Goal: Task Accomplishment & Management: Complete application form

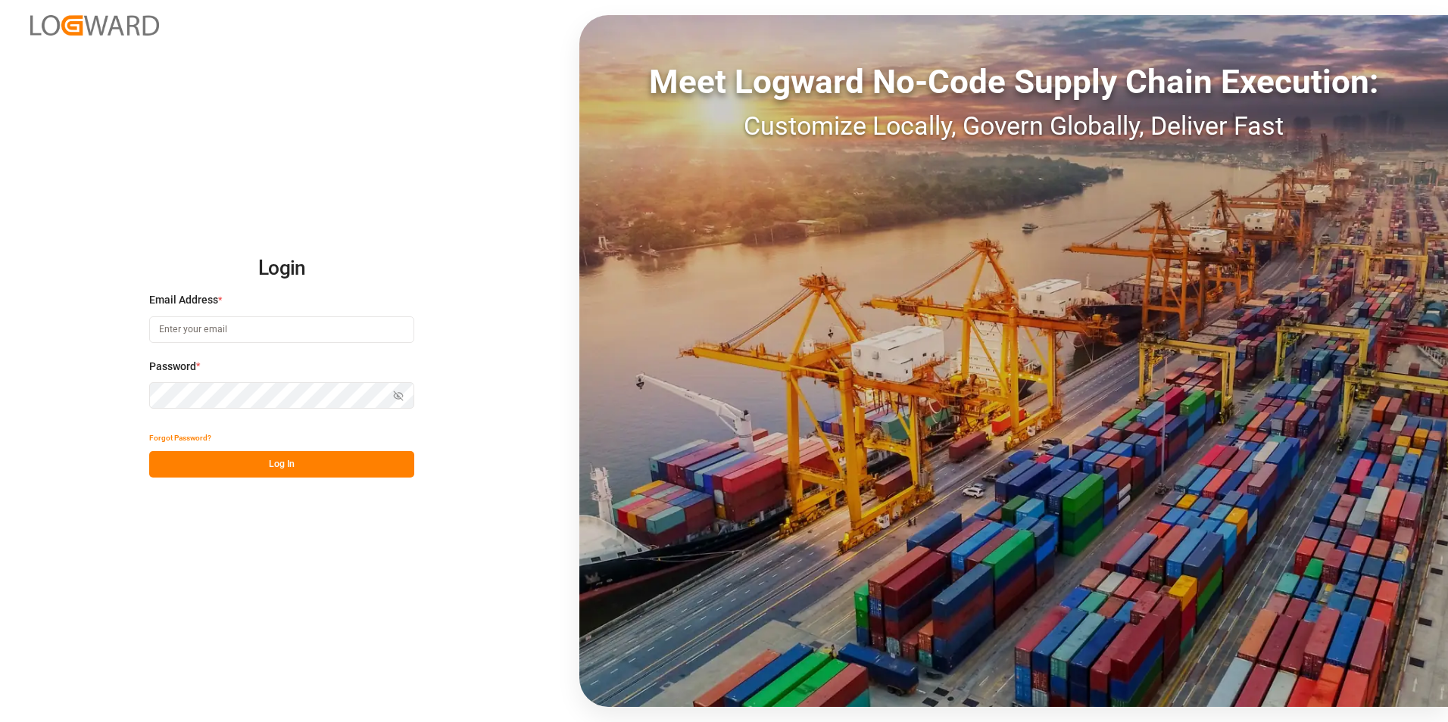
type input "george.vigo@jamindustries.com"
click at [343, 469] on button "Log In" at bounding box center [281, 464] width 265 height 26
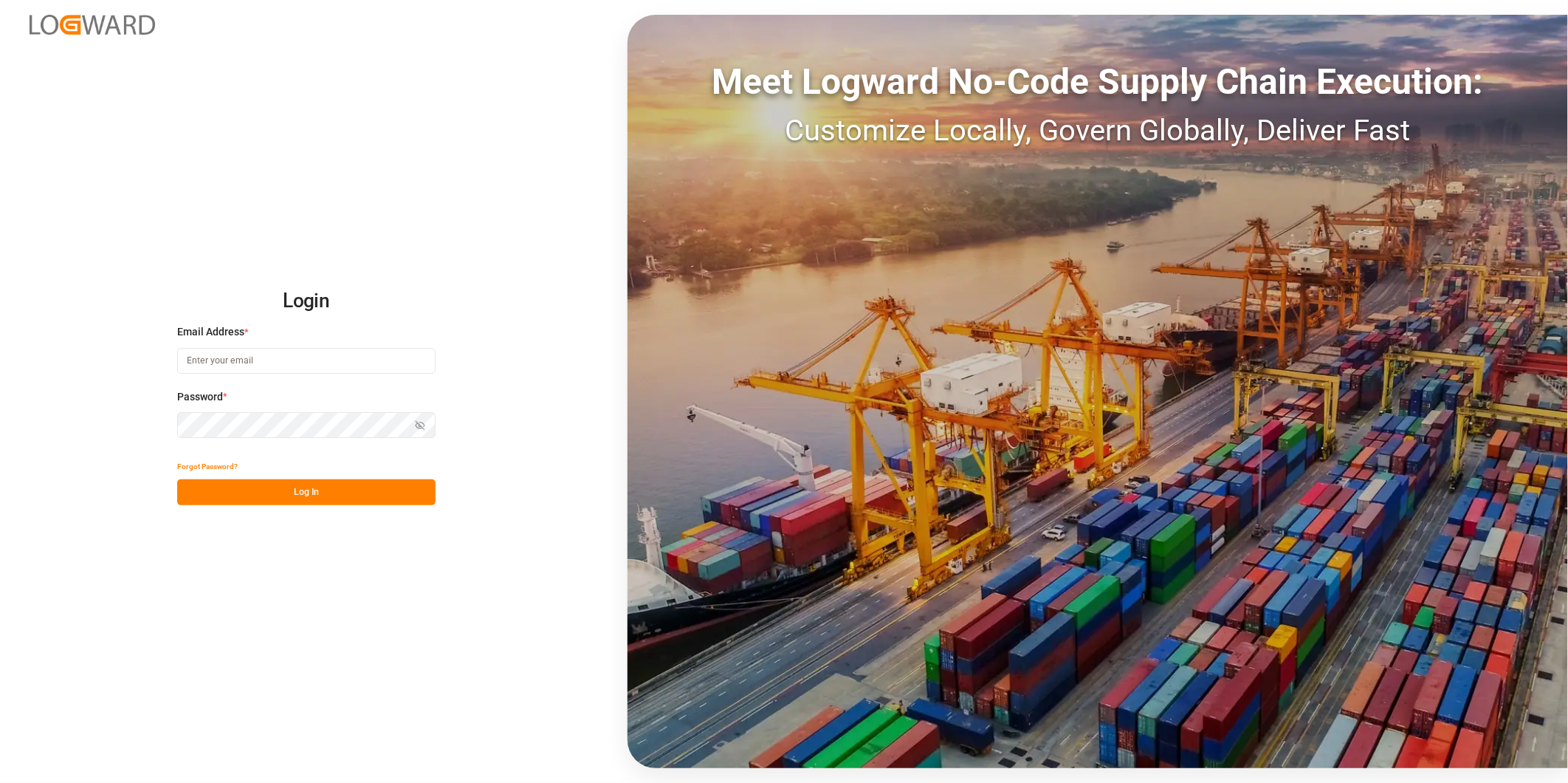
type input "george.vigo@jamindustries.com"
drag, startPoint x: 367, startPoint y: 489, endPoint x: 376, endPoint y: 497, distance: 12.0
click at [365, 492] on button "Log In" at bounding box center [306, 491] width 258 height 25
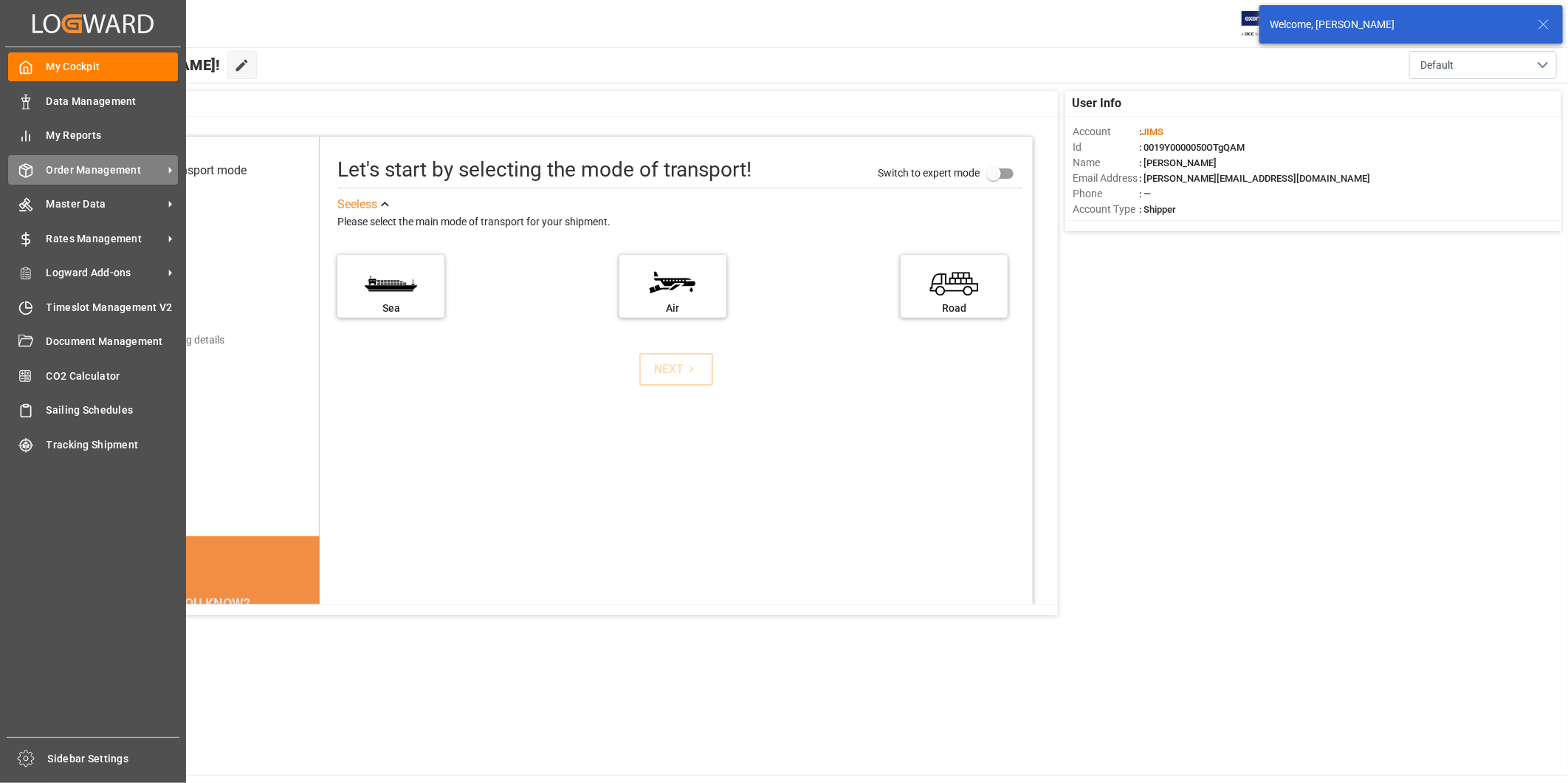
click at [78, 169] on span "Order Management" at bounding box center [105, 171] width 117 height 16
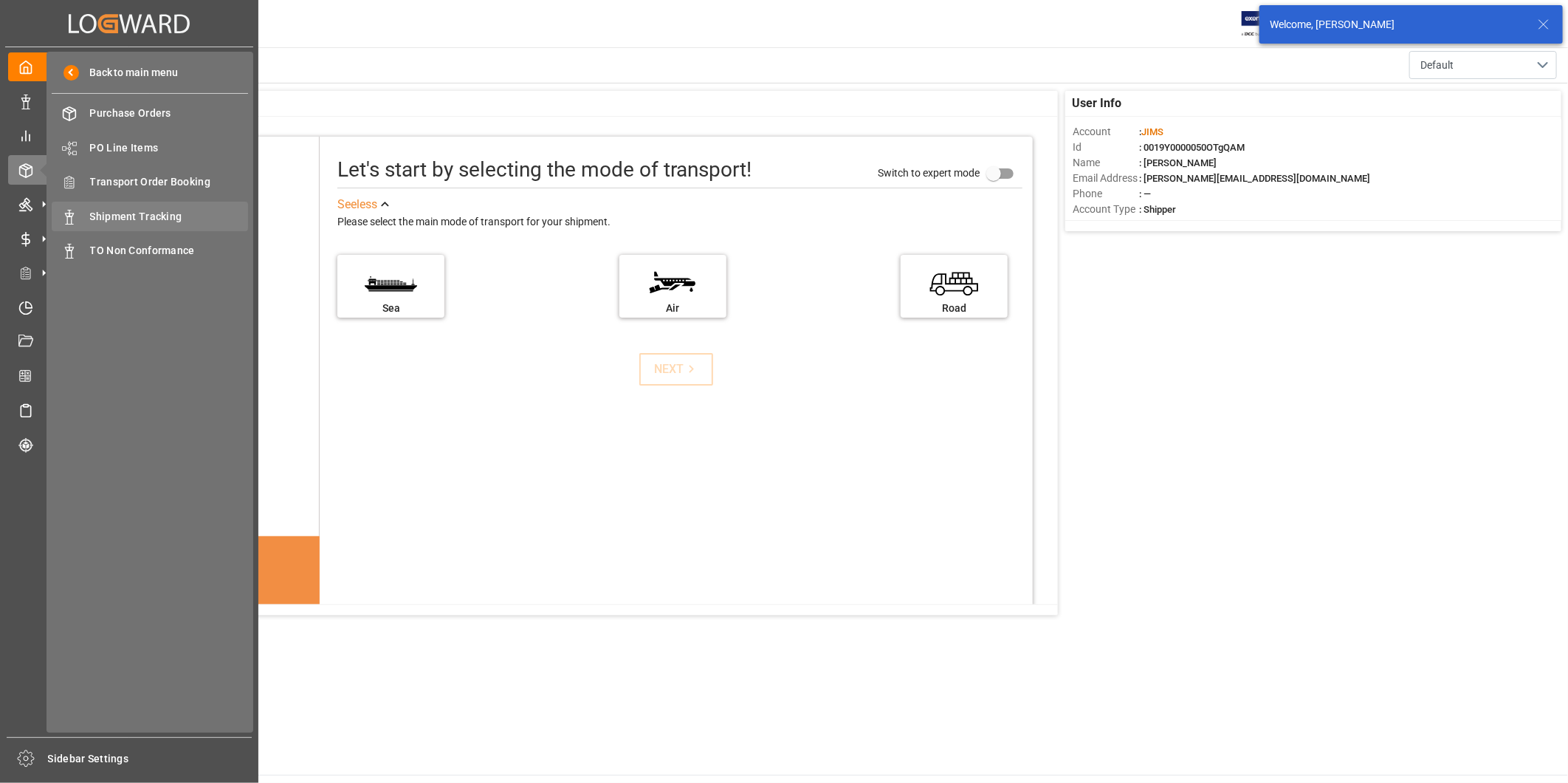
click at [182, 215] on span "Shipment Tracking" at bounding box center [169, 216] width 159 height 16
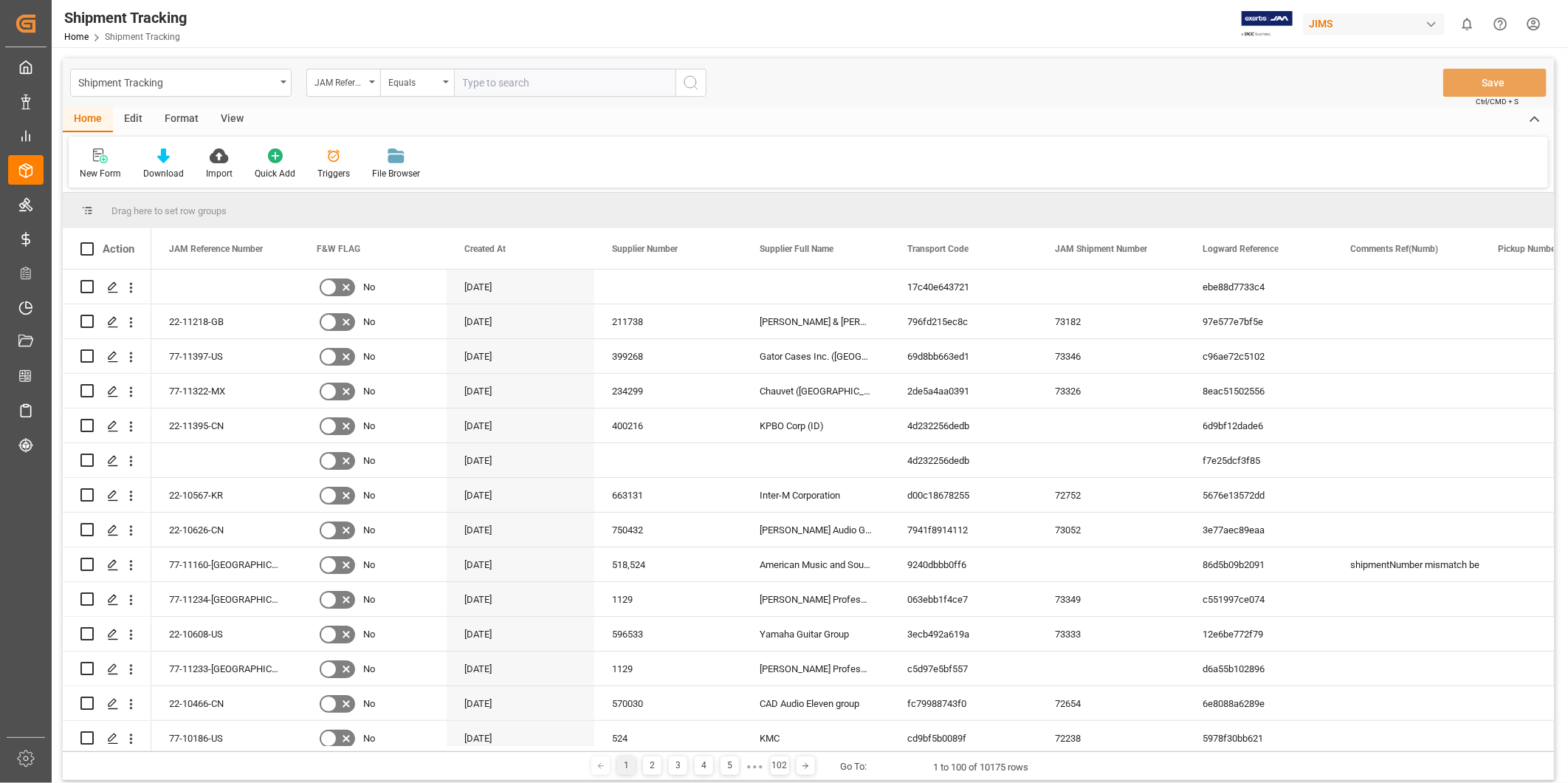
click at [549, 84] on input "text" at bounding box center [565, 82] width 221 height 28
type input "22-11137-US"
click at [696, 84] on icon "search button" at bounding box center [691, 83] width 18 height 18
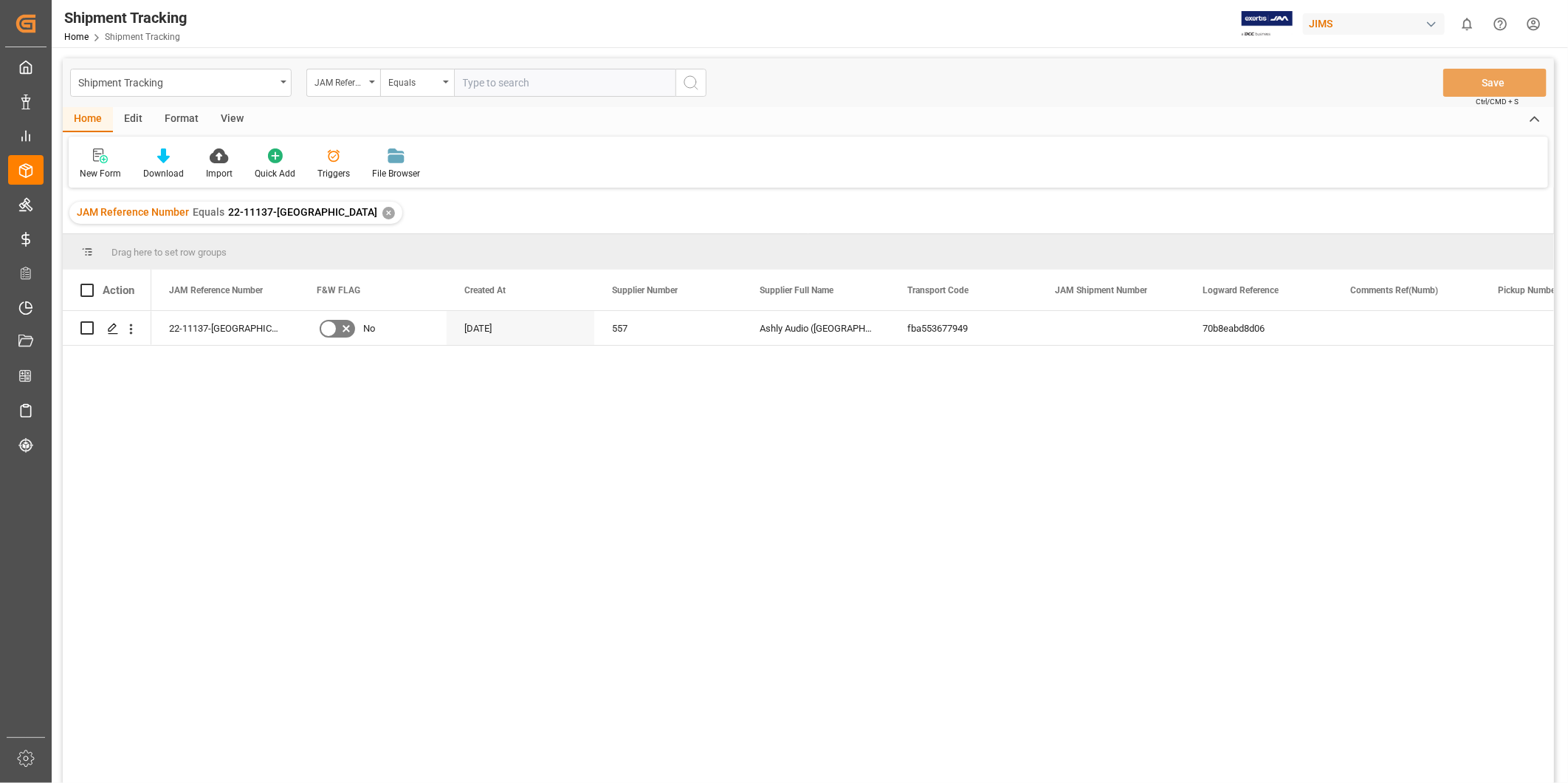
click at [232, 120] on div "View" at bounding box center [232, 120] width 45 height 25
click at [96, 167] on div "Default" at bounding box center [95, 174] width 29 height 14
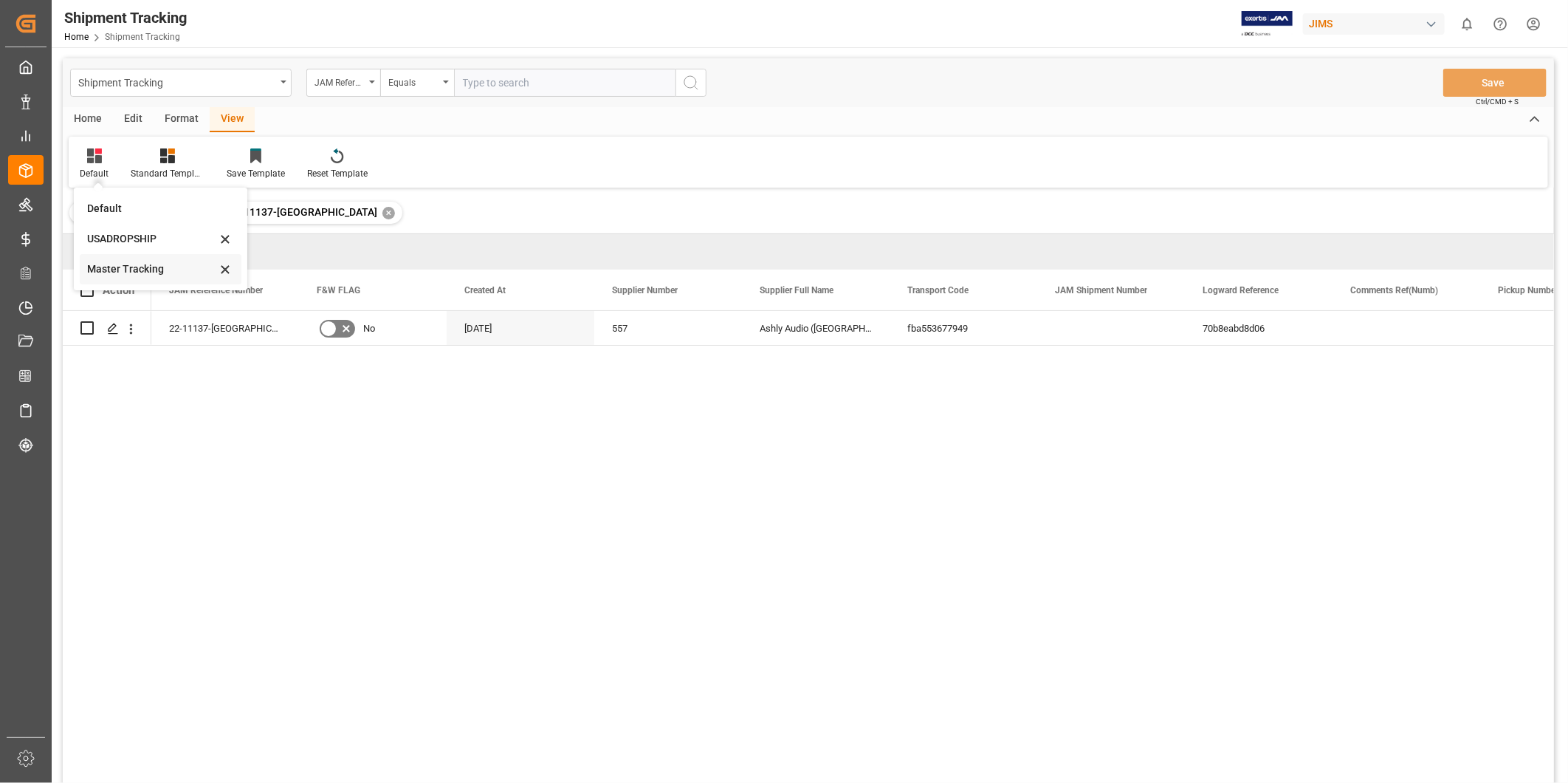
click at [135, 262] on div "Master Tracking" at bounding box center [151, 269] width 129 height 16
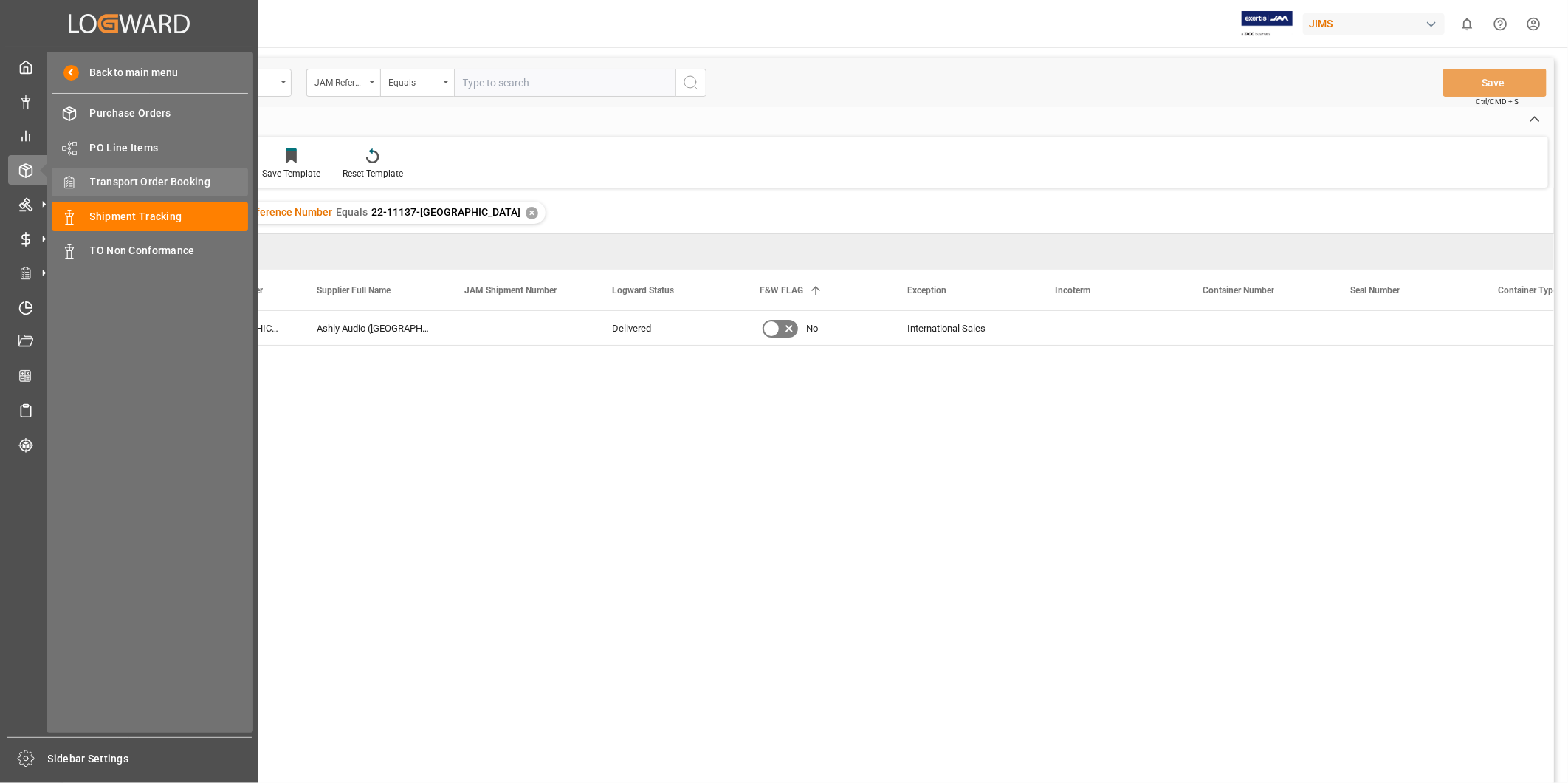
click at [158, 172] on div "Transport Order Booking Transport Order Booking" at bounding box center [149, 182] width 196 height 29
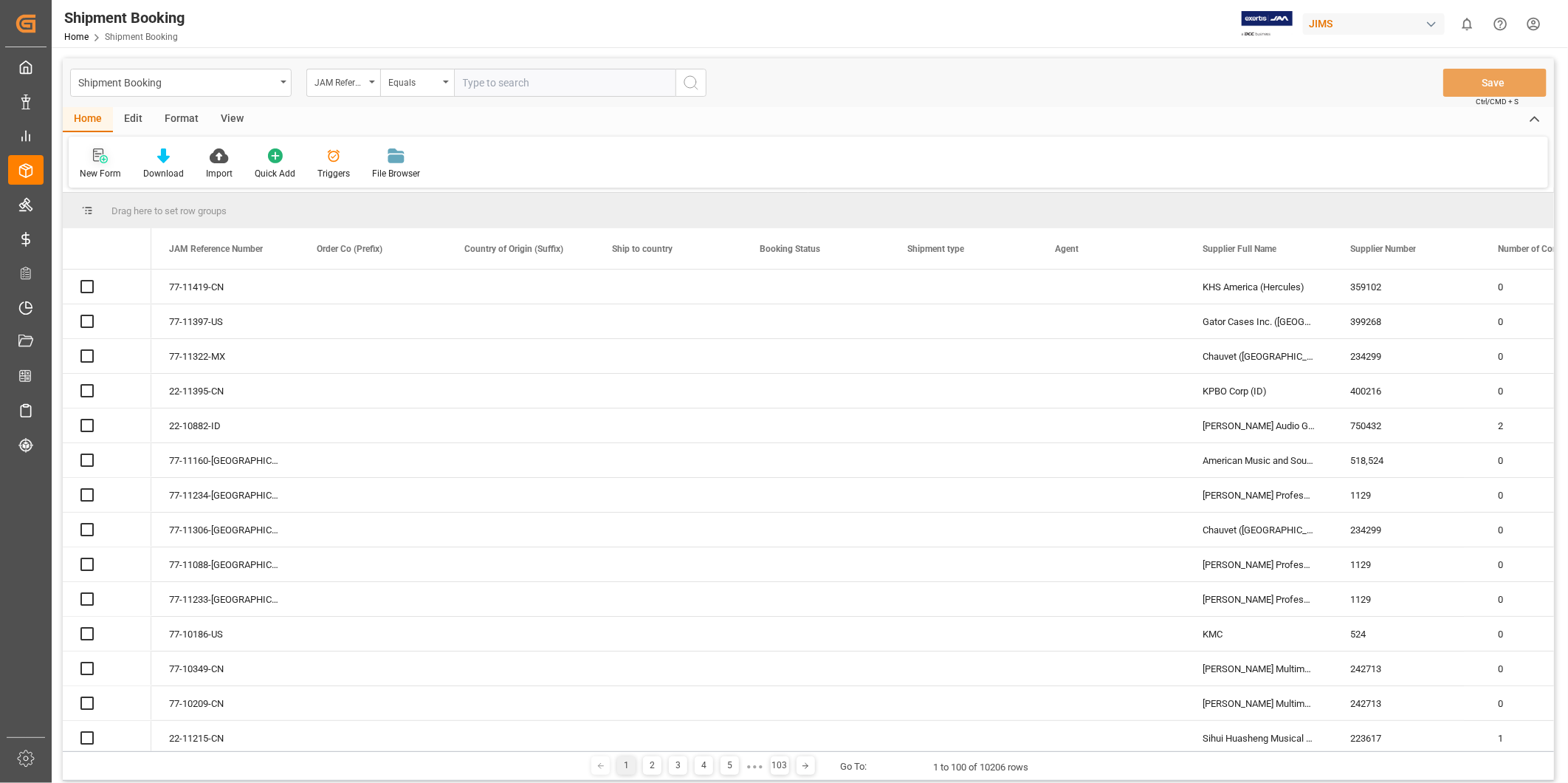
click at [115, 167] on div "New Form" at bounding box center [100, 174] width 41 height 14
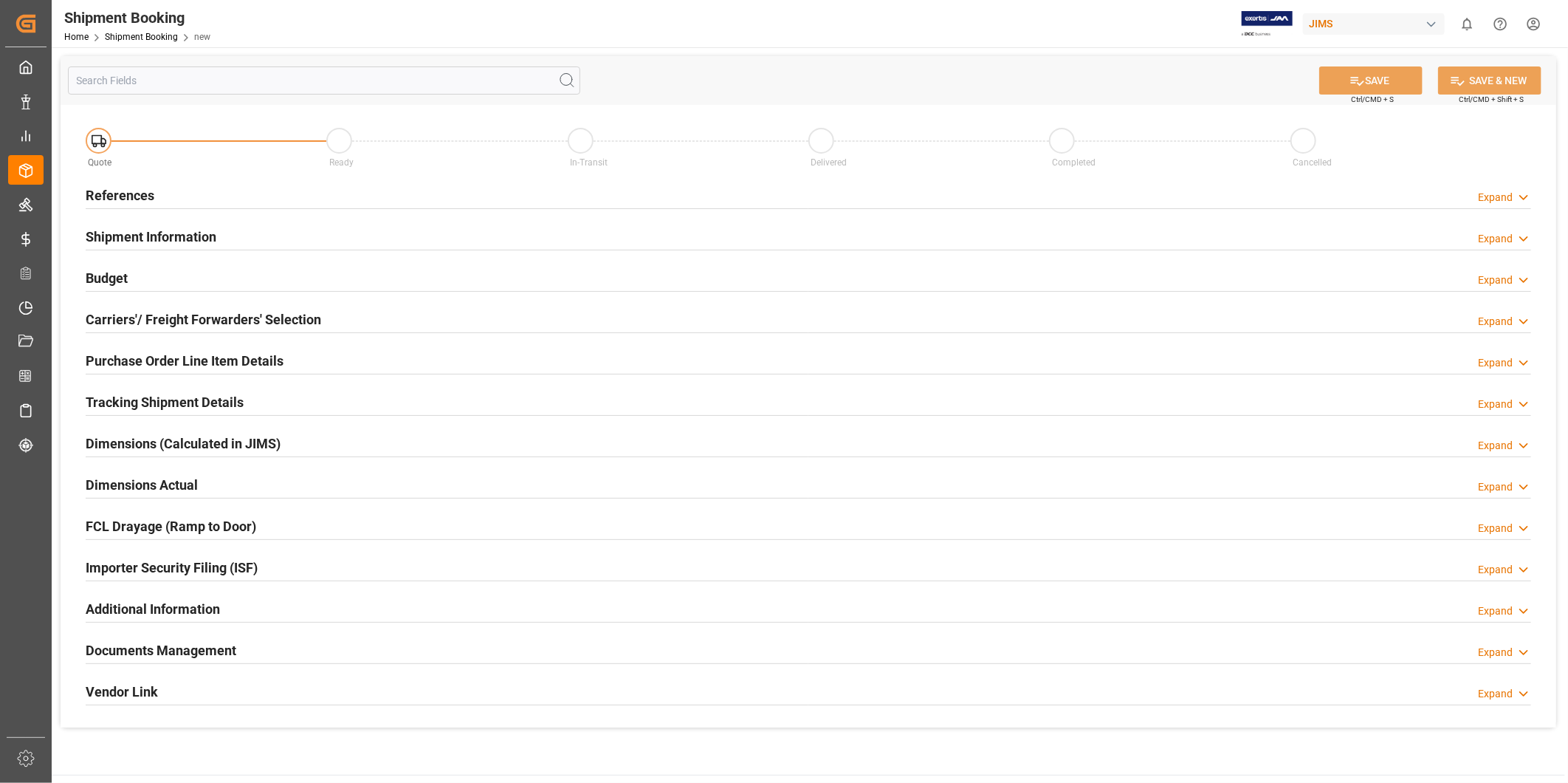
click at [1494, 192] on div "Expand" at bounding box center [1496, 198] width 35 height 16
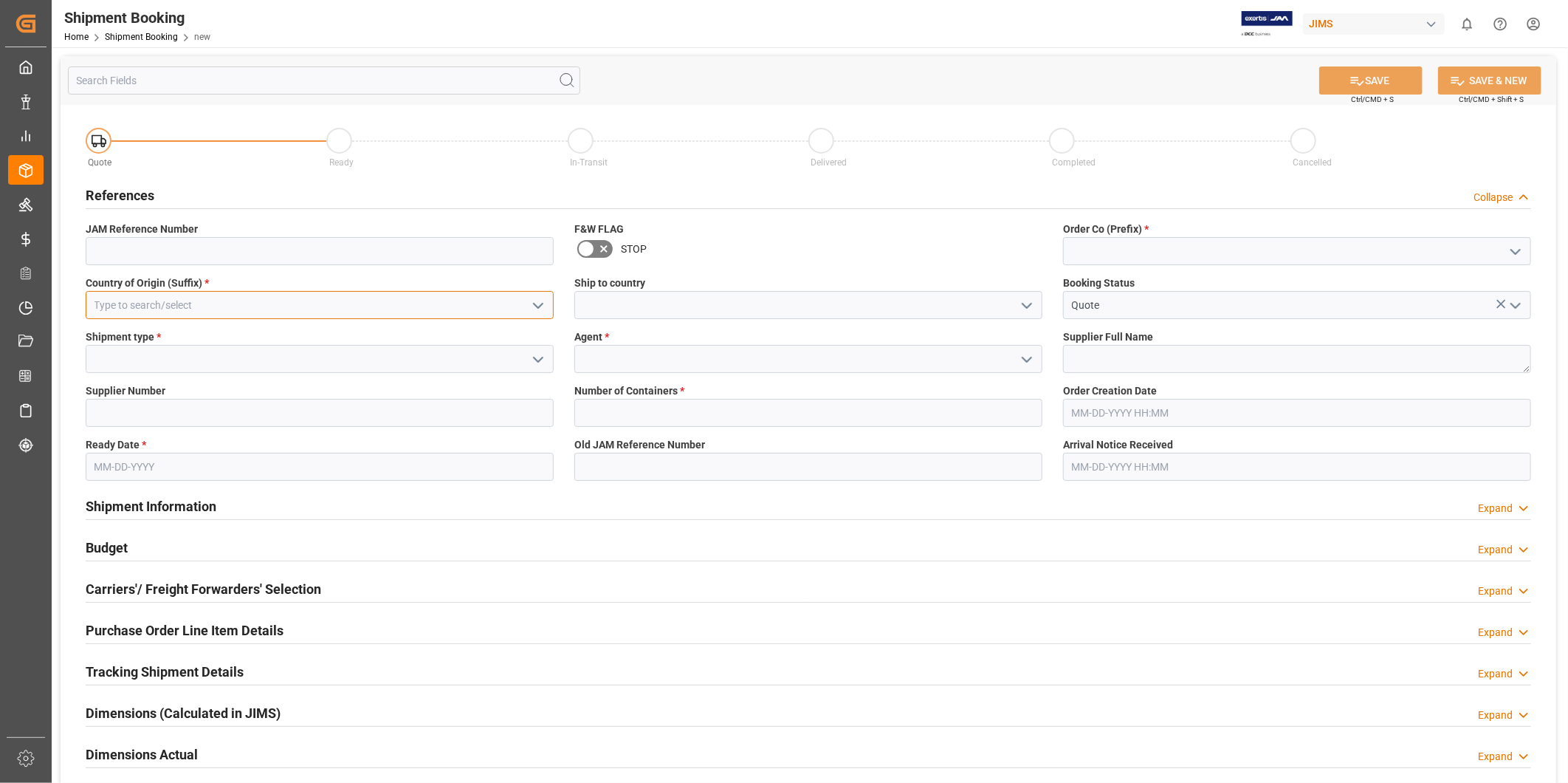
click at [470, 315] on input at bounding box center [320, 304] width 468 height 28
type input "US"
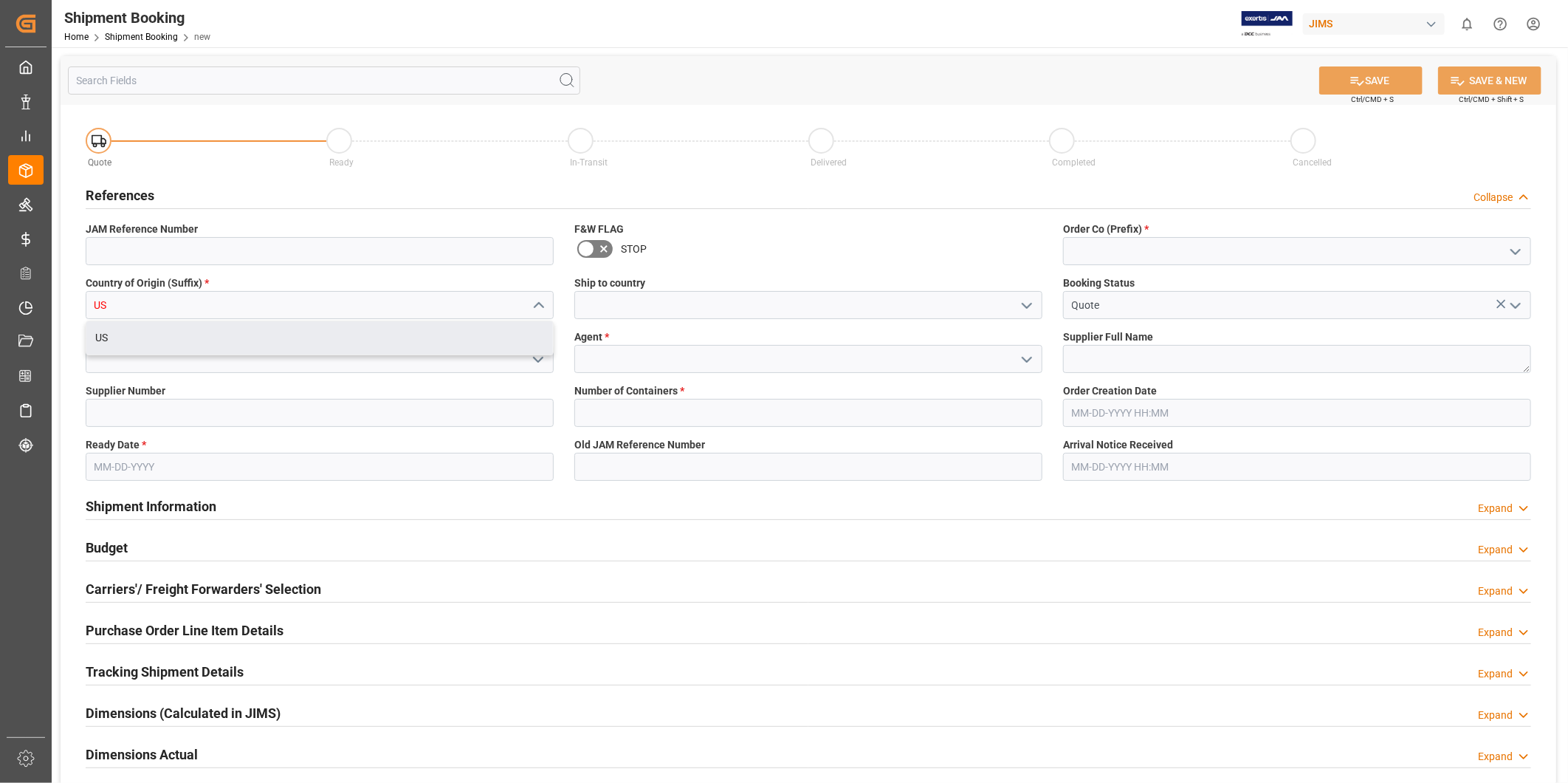
click at [446, 355] on div "US" at bounding box center [320, 338] width 468 height 35
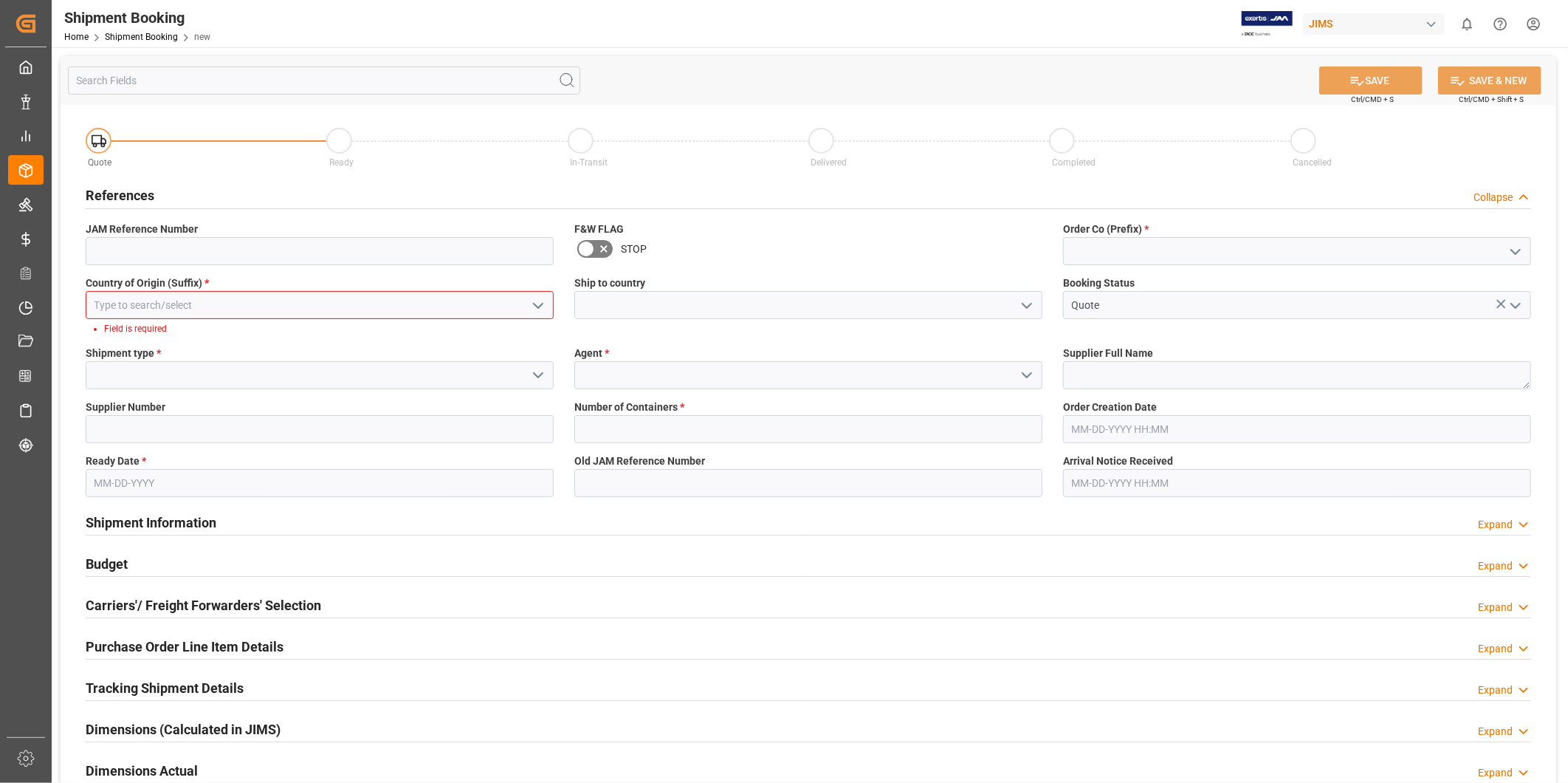
click at [1032, 310] on icon "open menu" at bounding box center [1027, 305] width 18 height 18
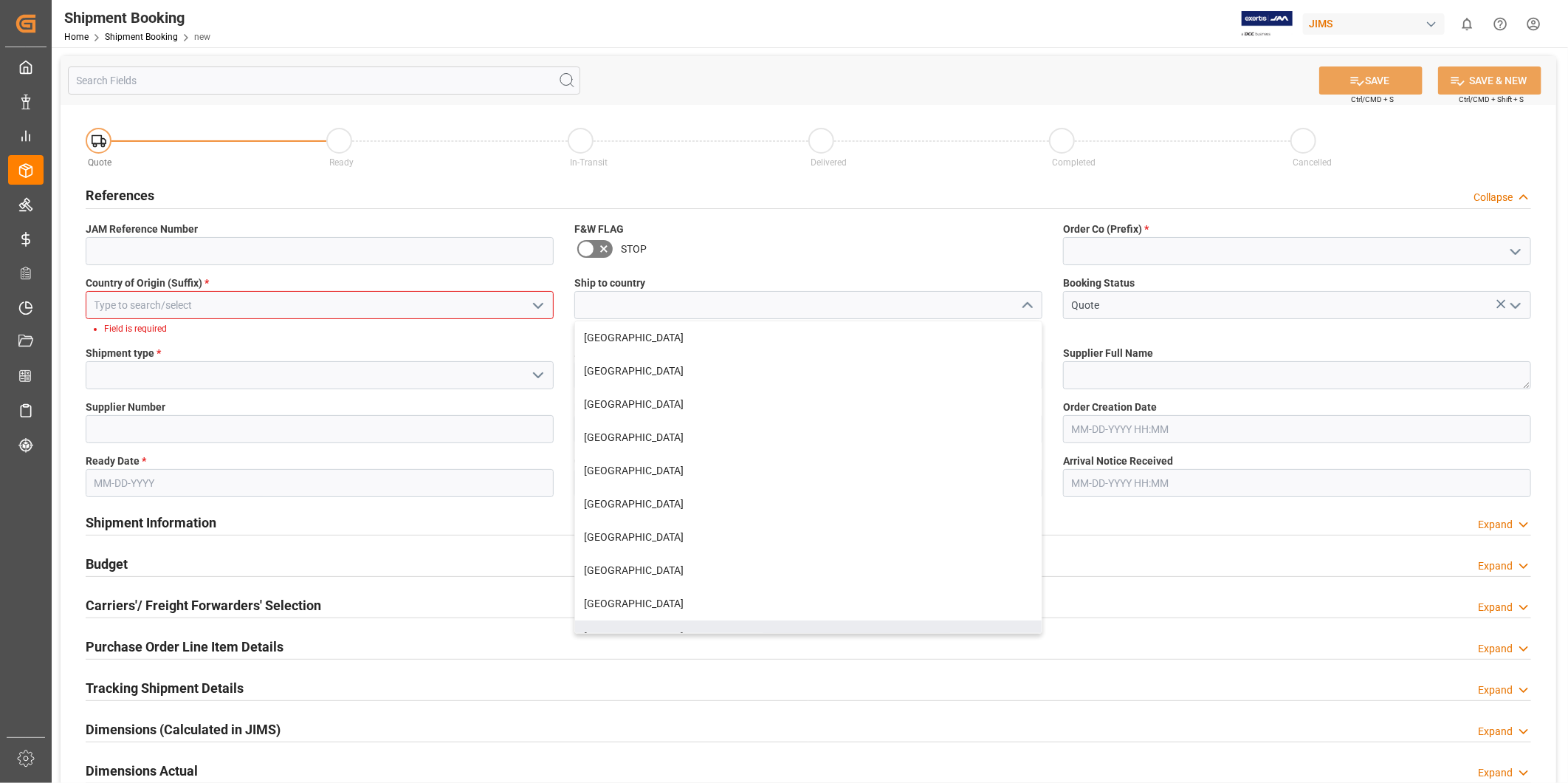
click at [497, 302] on input at bounding box center [320, 304] width 468 height 28
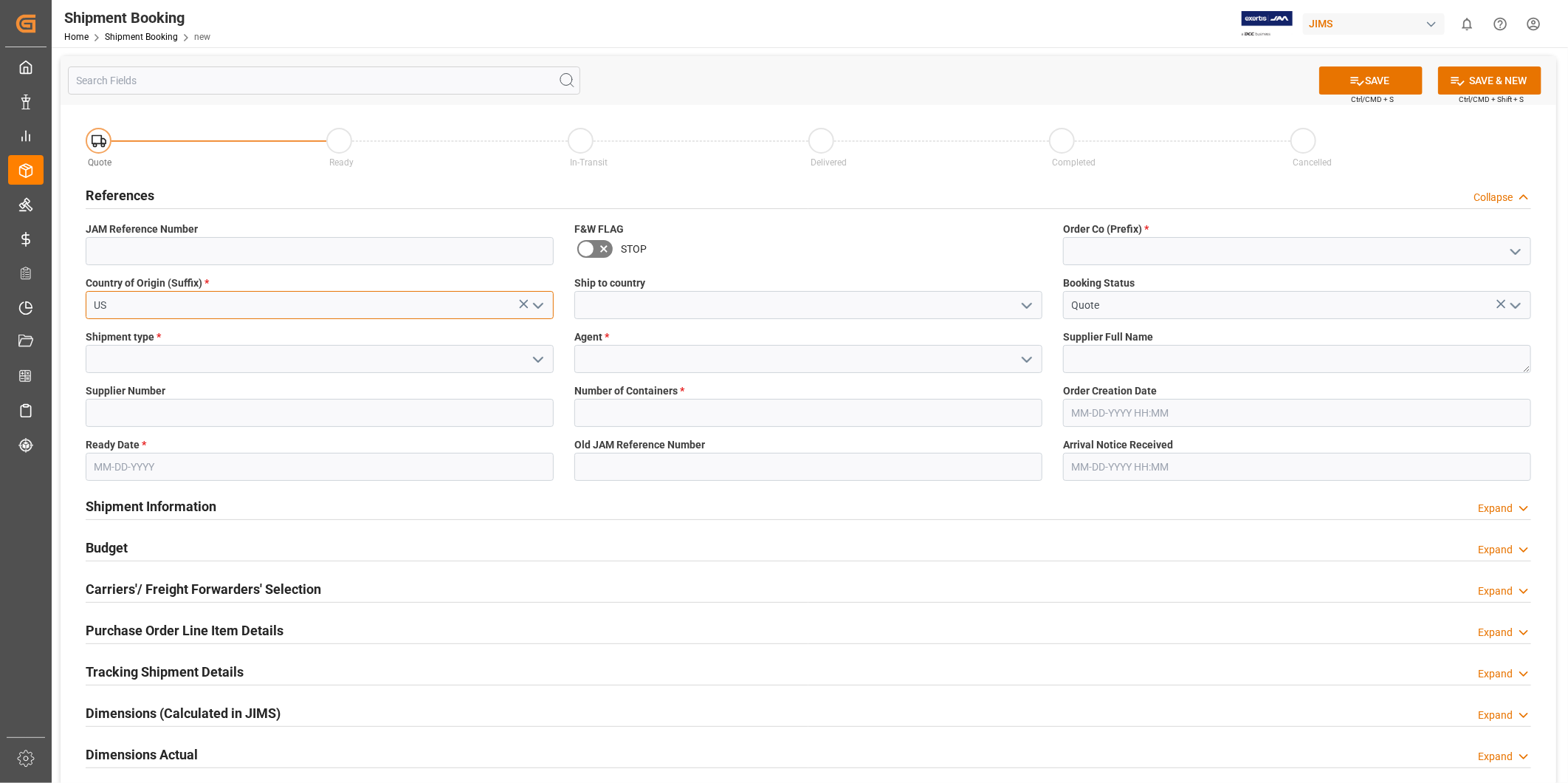
type input "US"
click at [968, 307] on input at bounding box center [808, 304] width 468 height 28
type input "[GEOGRAPHIC_DATA]"
click at [1518, 250] on polyline "open menu" at bounding box center [1515, 252] width 9 height 5
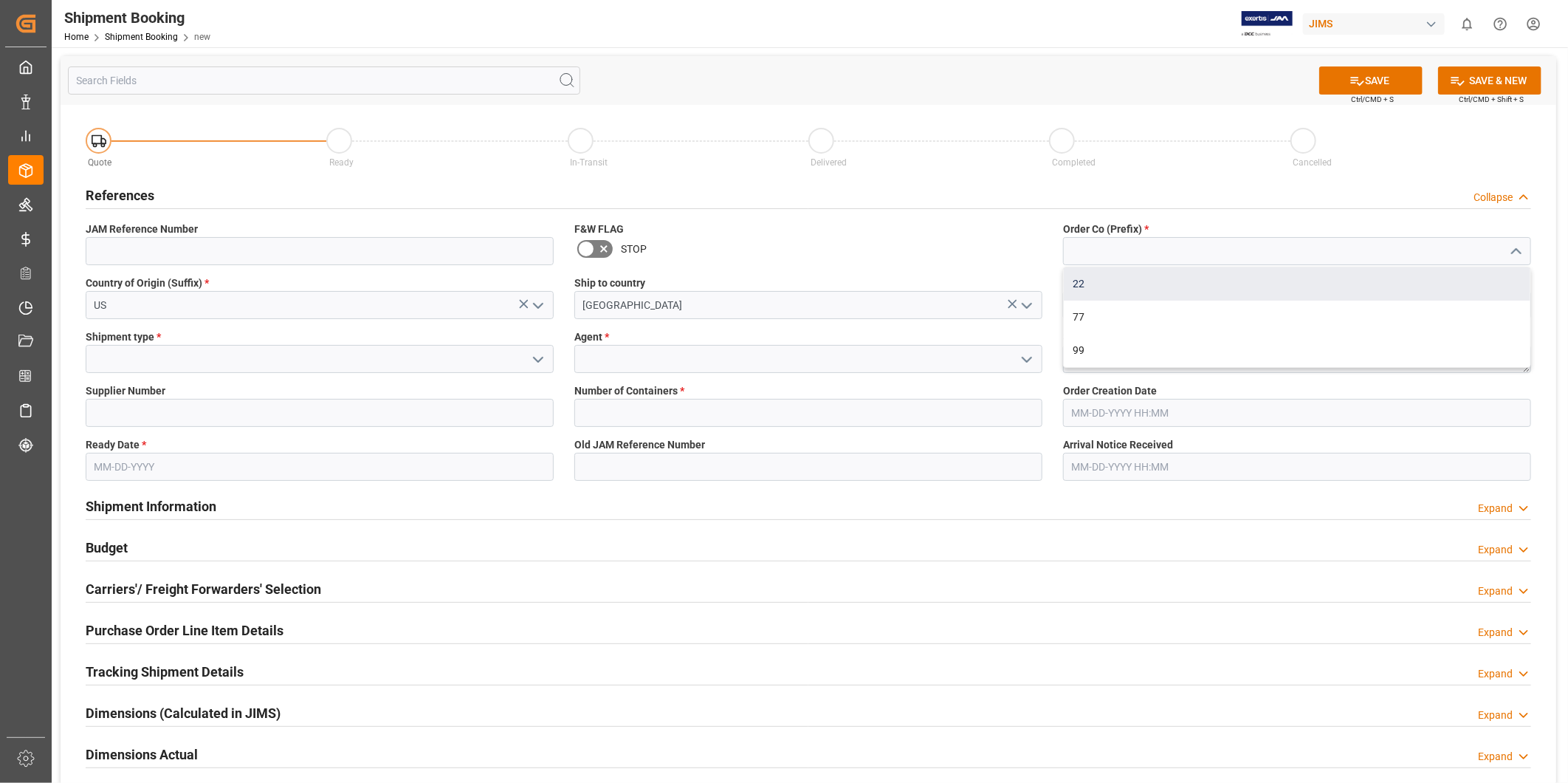
click at [1452, 284] on div "22" at bounding box center [1297, 284] width 467 height 33
type input "22"
click at [428, 364] on input at bounding box center [320, 359] width 468 height 28
click at [536, 360] on polyline "open menu" at bounding box center [537, 359] width 9 height 5
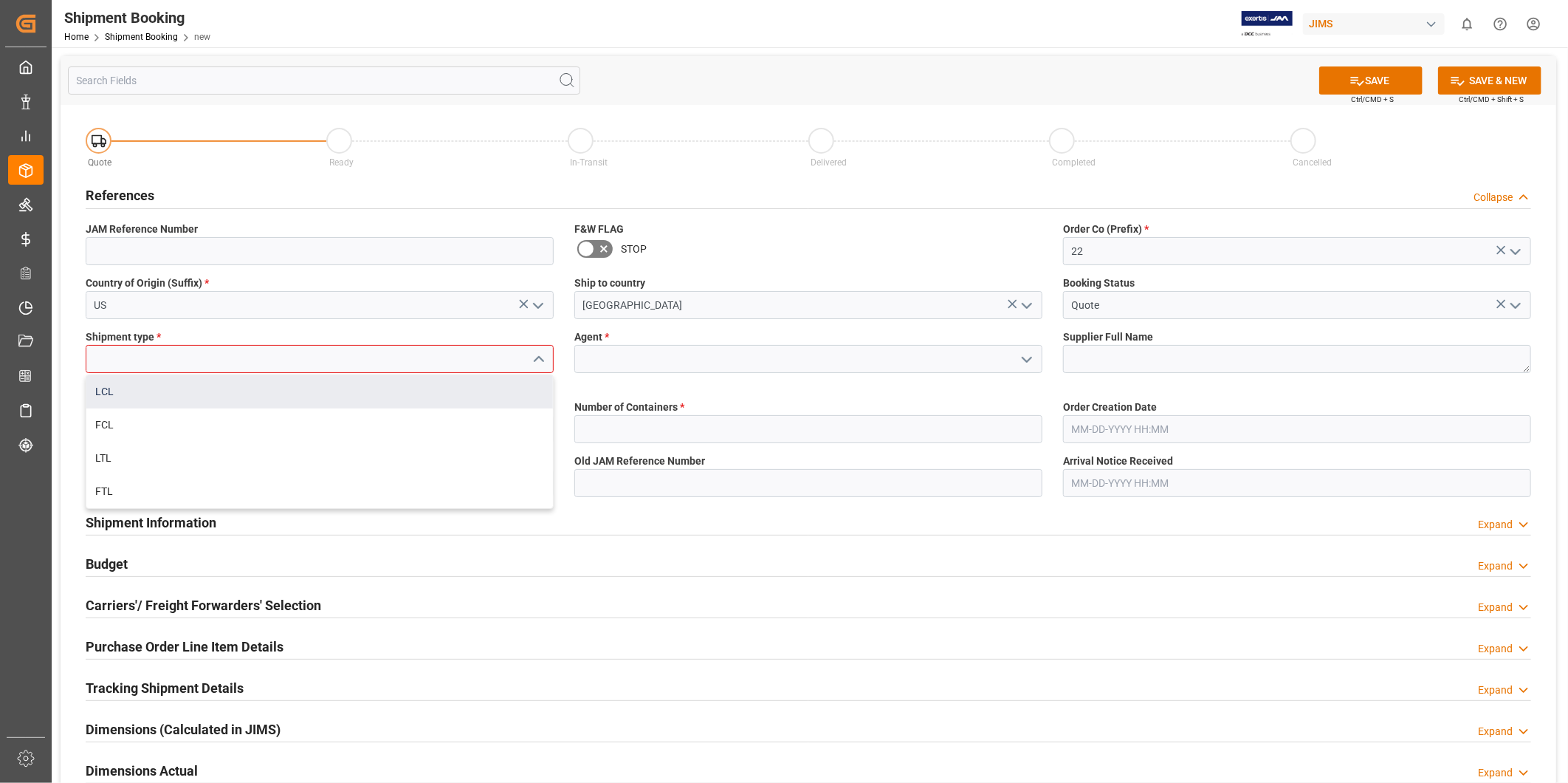
click at [452, 384] on div "LCL" at bounding box center [320, 392] width 467 height 33
type input "LCL"
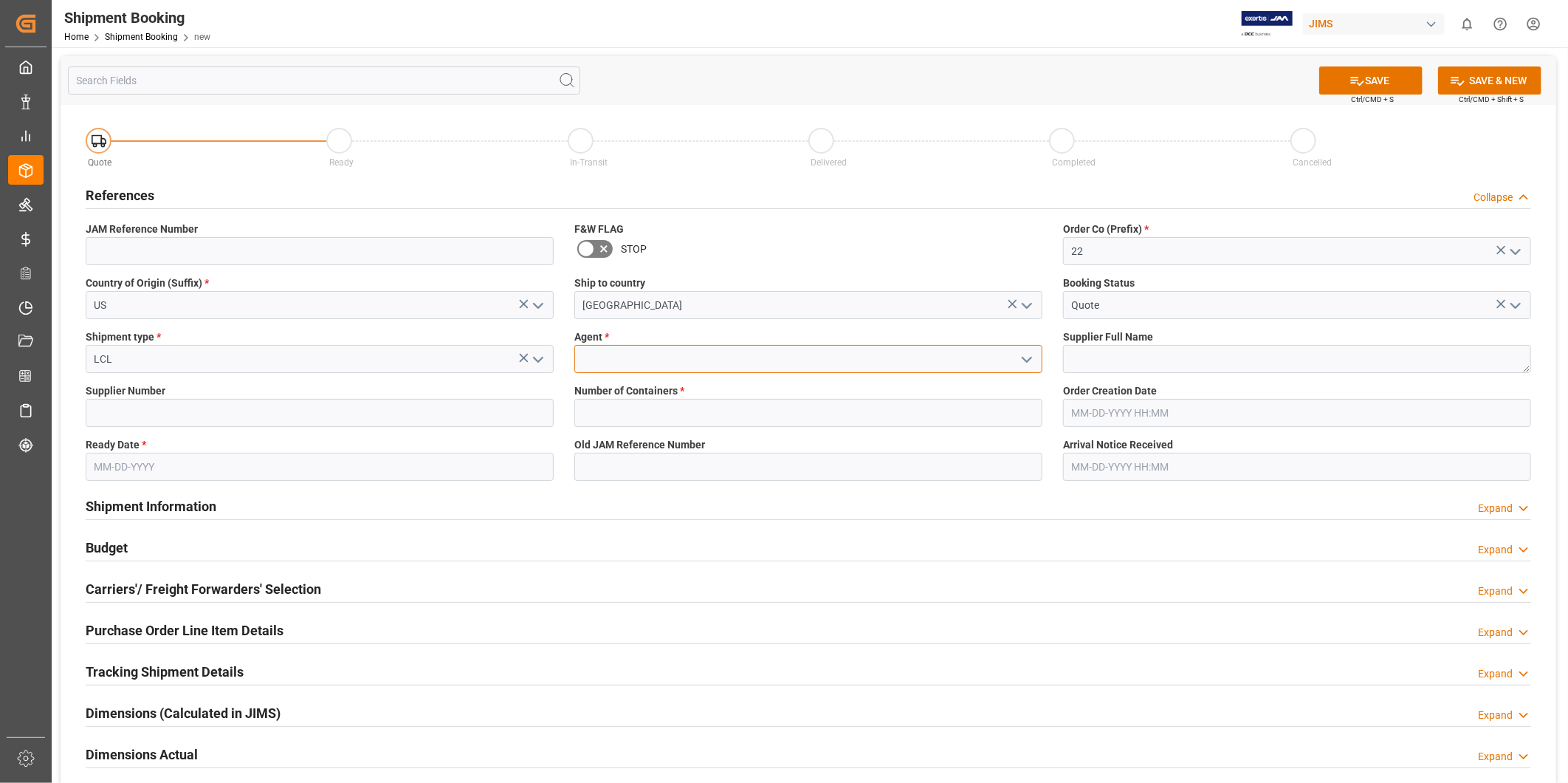
click at [688, 358] on input at bounding box center [808, 359] width 468 height 28
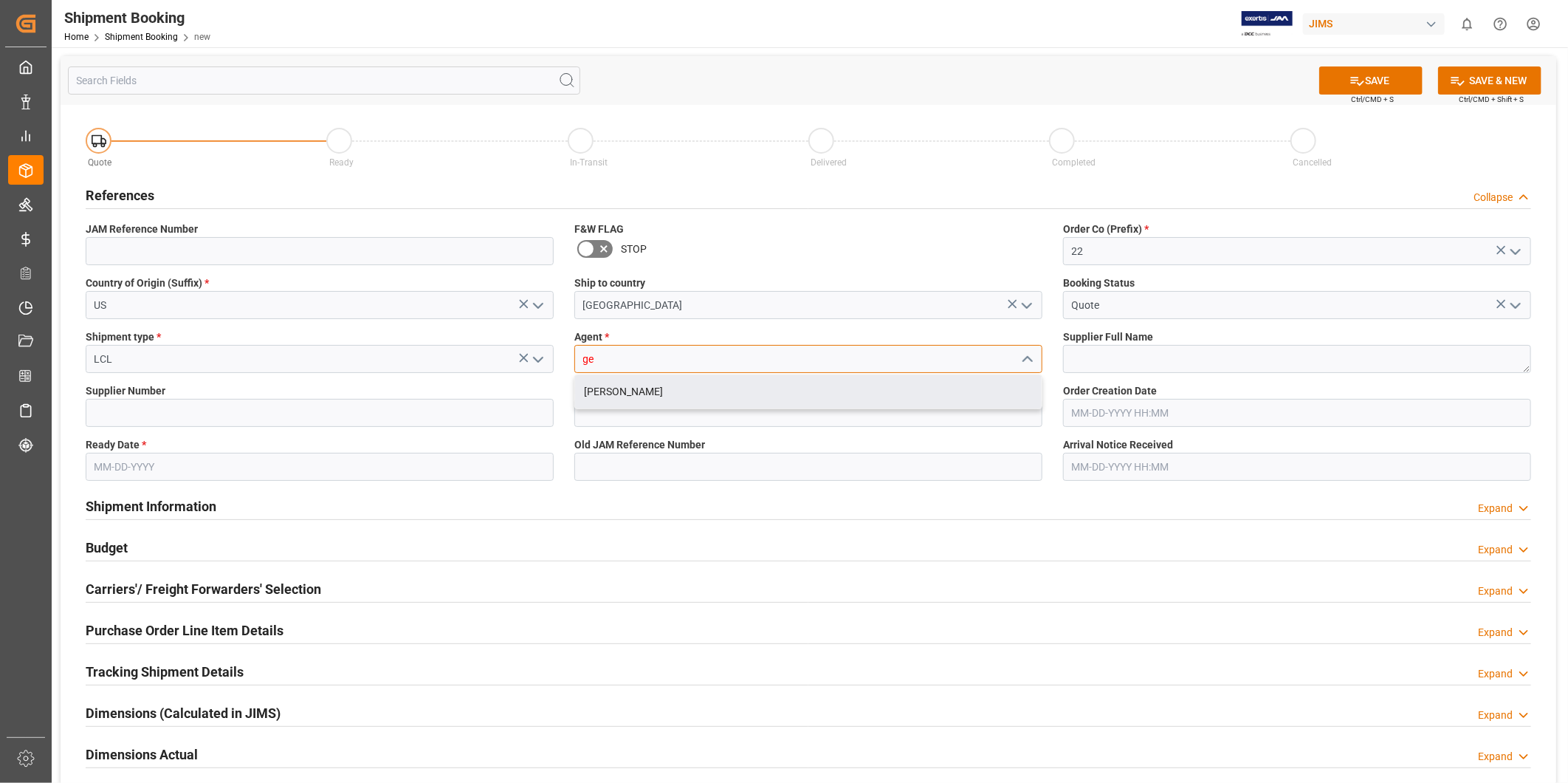
type input "[PERSON_NAME]"
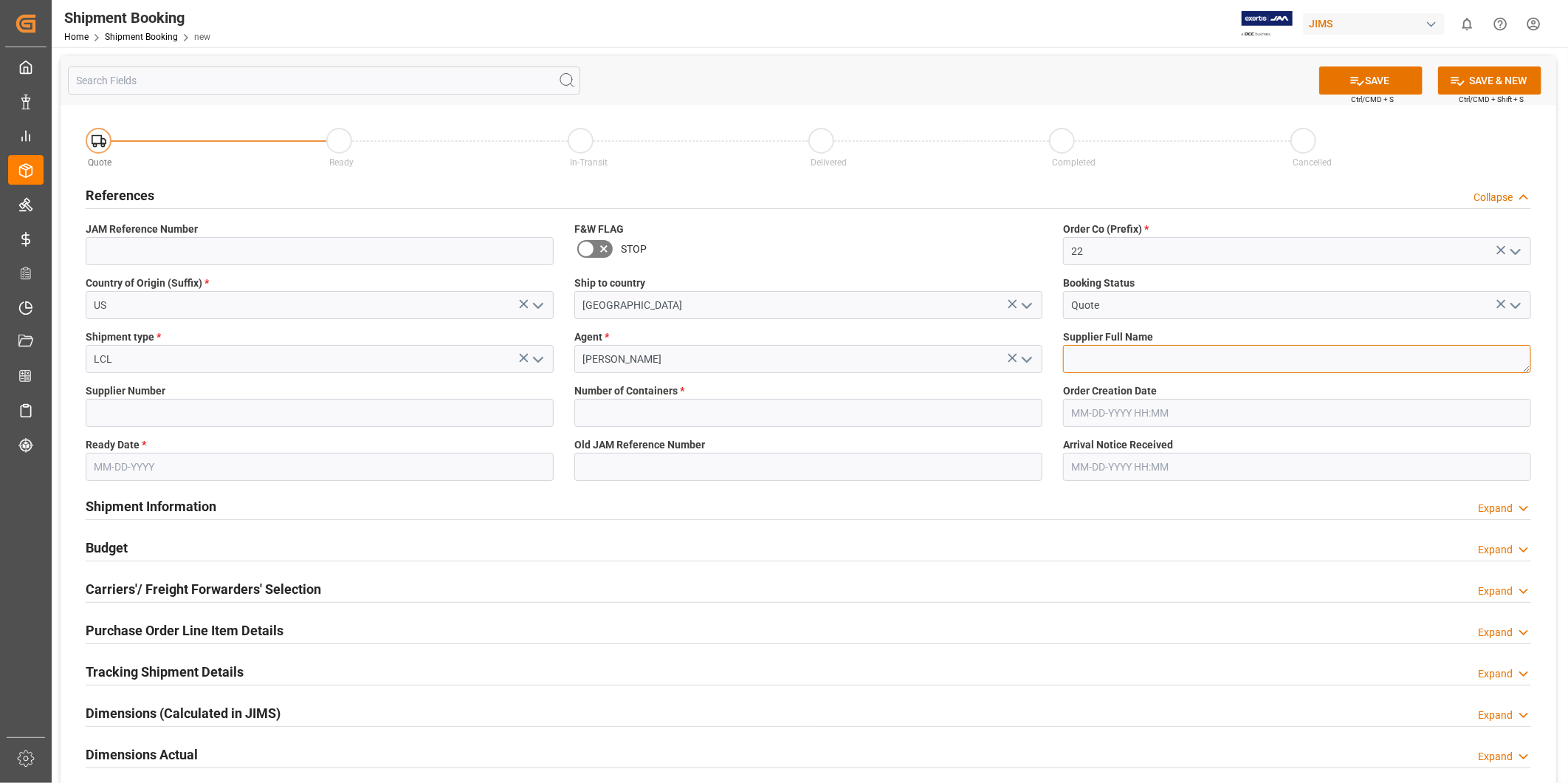
click at [1119, 350] on textarea at bounding box center [1297, 359] width 468 height 28
click at [320, 430] on div "Supplier Number" at bounding box center [319, 405] width 489 height 54
click at [324, 418] on input at bounding box center [320, 412] width 468 height 28
paste input "557"
type input "557"
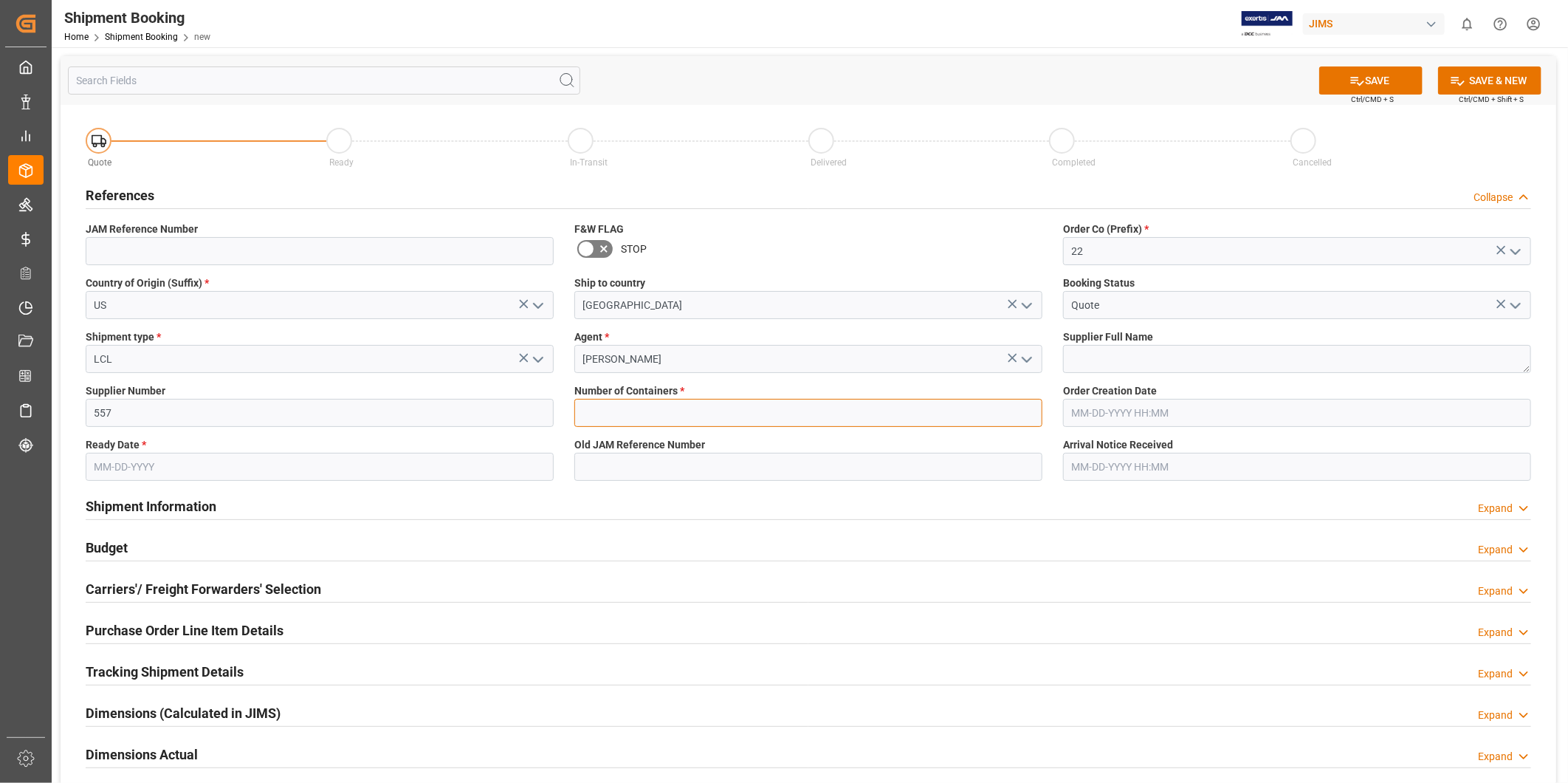
click at [762, 409] on input "text" at bounding box center [808, 412] width 468 height 28
type input "0"
click at [1189, 357] on textarea at bounding box center [1297, 359] width 468 height 28
paste textarea "Ashly Audio ([GEOGRAPHIC_DATA], [GEOGRAPHIC_DATA])"
type textarea "Ashly Audio ([GEOGRAPHIC_DATA], [GEOGRAPHIC_DATA])"
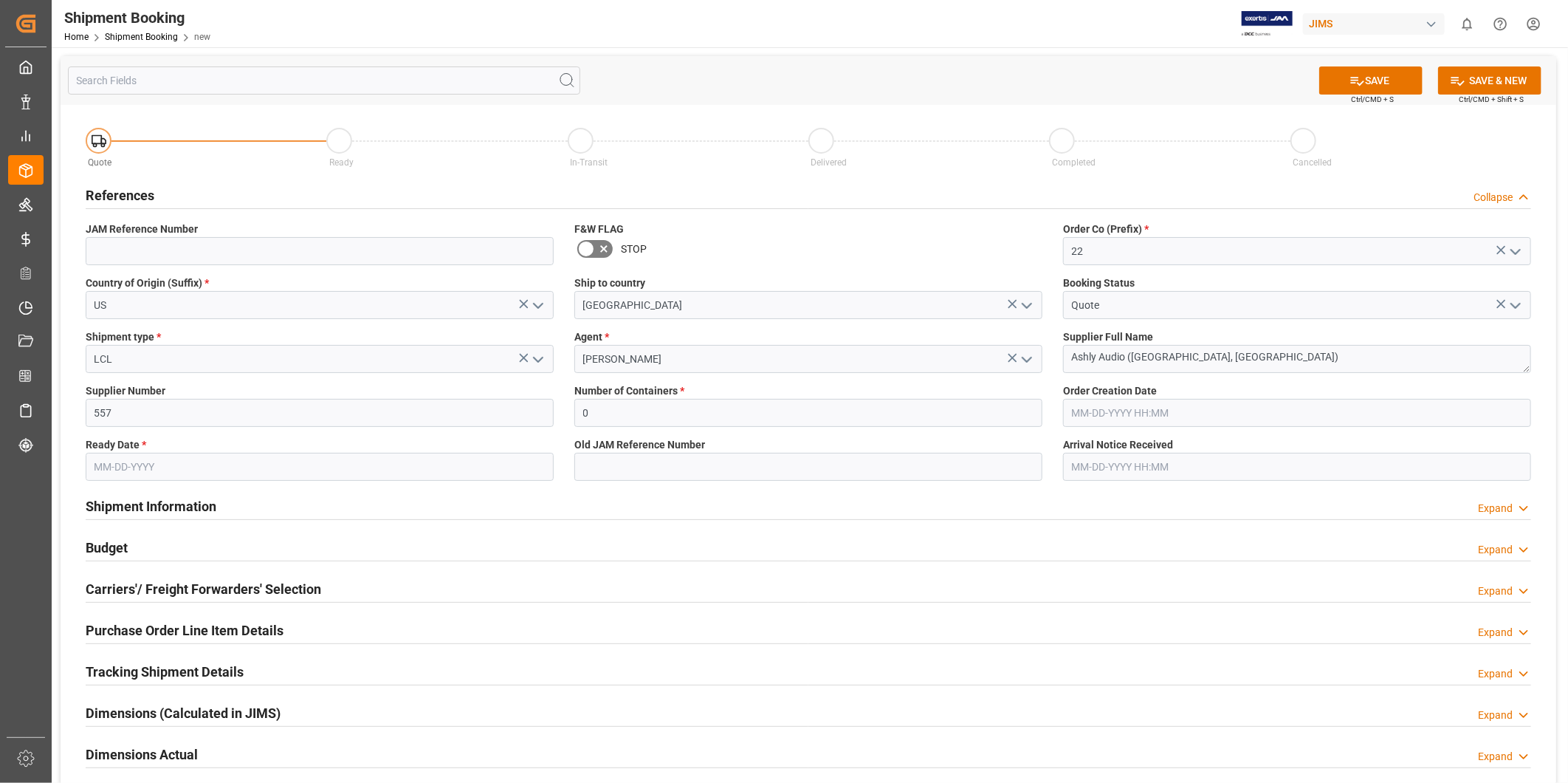
click at [507, 461] on input "text" at bounding box center [320, 466] width 468 height 28
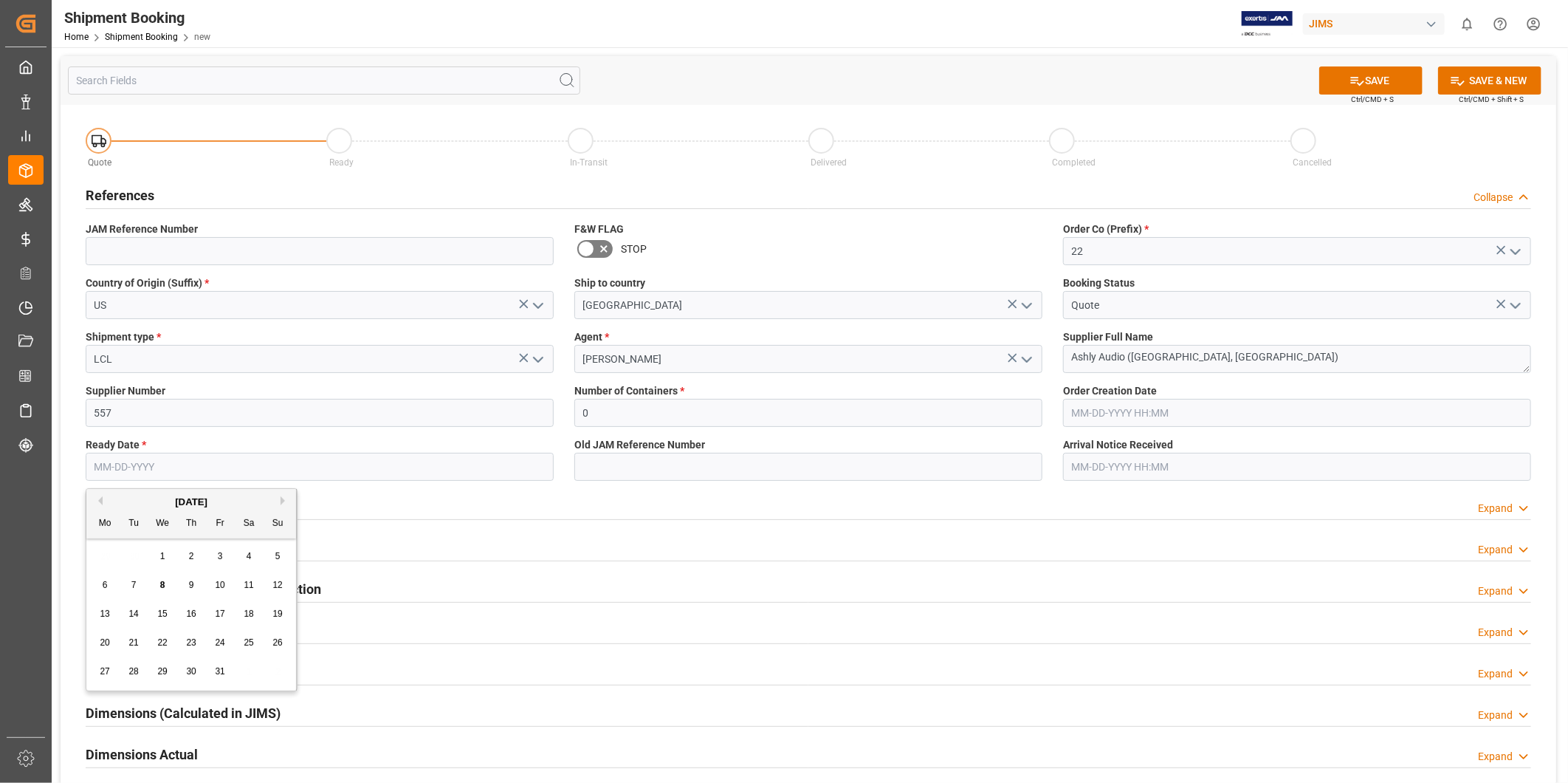
click at [132, 646] on span "21" at bounding box center [134, 642] width 10 height 11
type input "[DATE]"
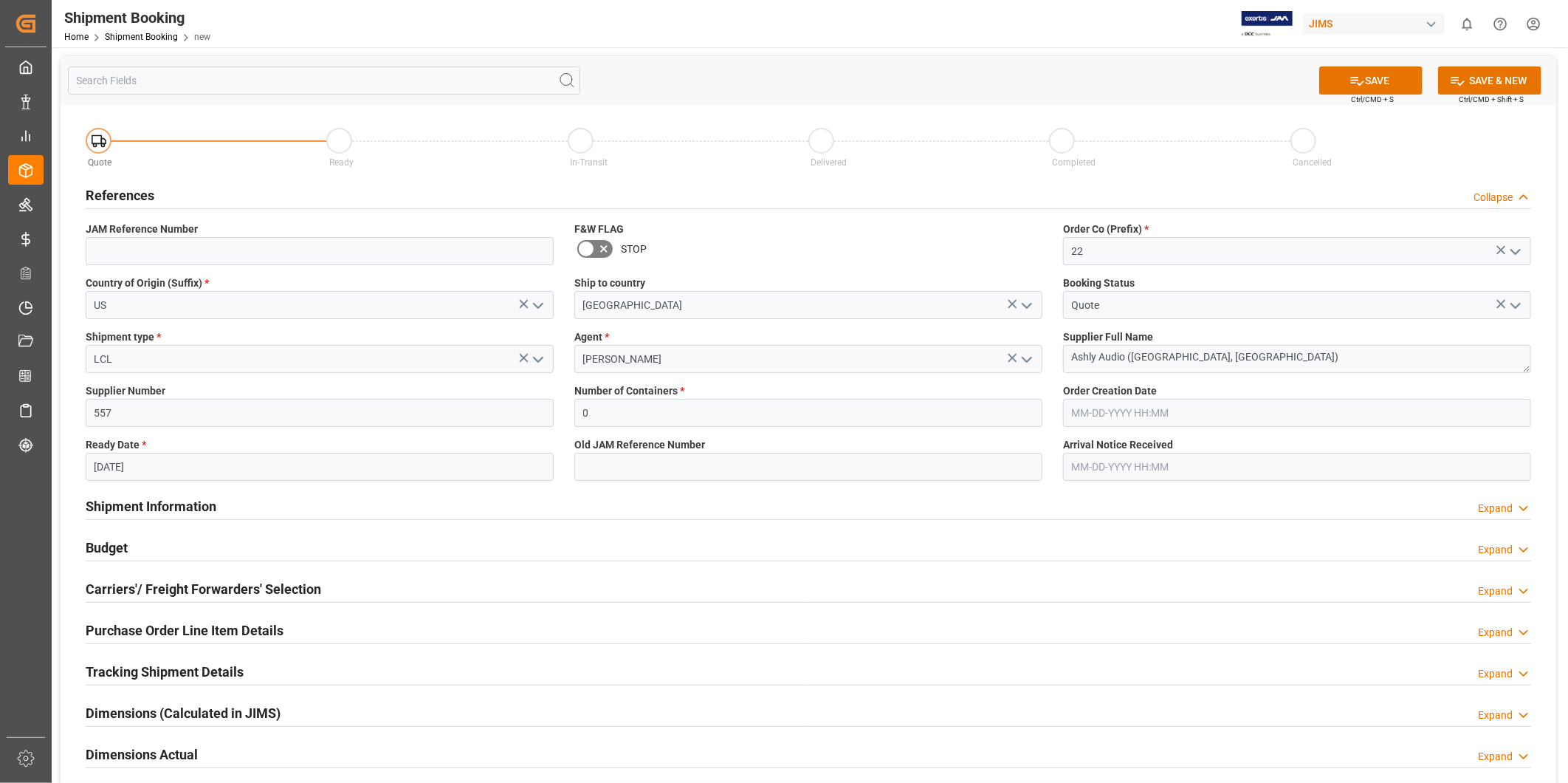
click at [651, 486] on div "Shipment Information Expand" at bounding box center [808, 506] width 1467 height 41
click at [348, 552] on div "Budget Expand" at bounding box center [808, 546] width 1445 height 28
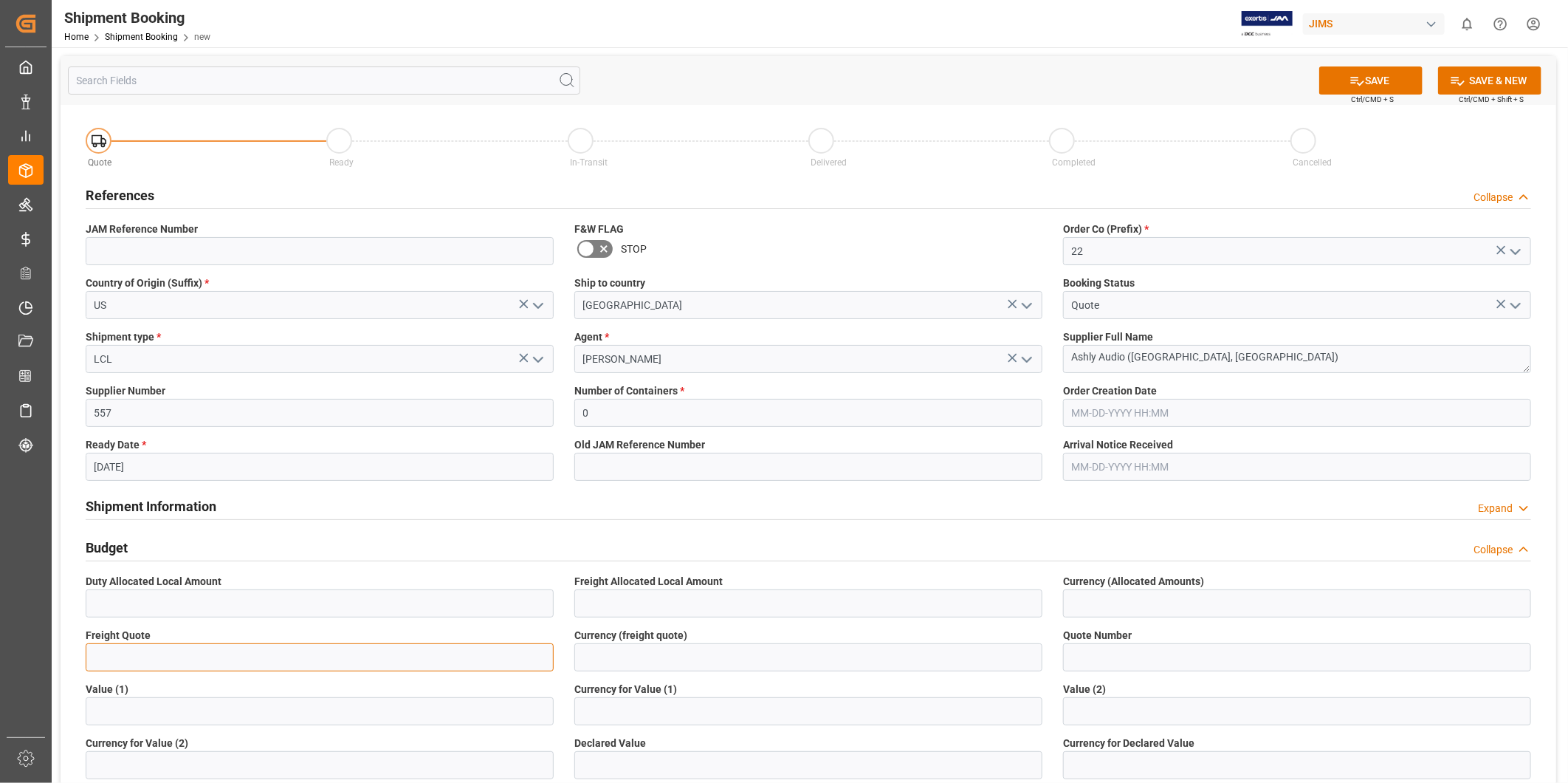
click at [244, 658] on input "text" at bounding box center [320, 656] width 468 height 28
type input "0"
click at [726, 661] on input at bounding box center [808, 656] width 468 height 28
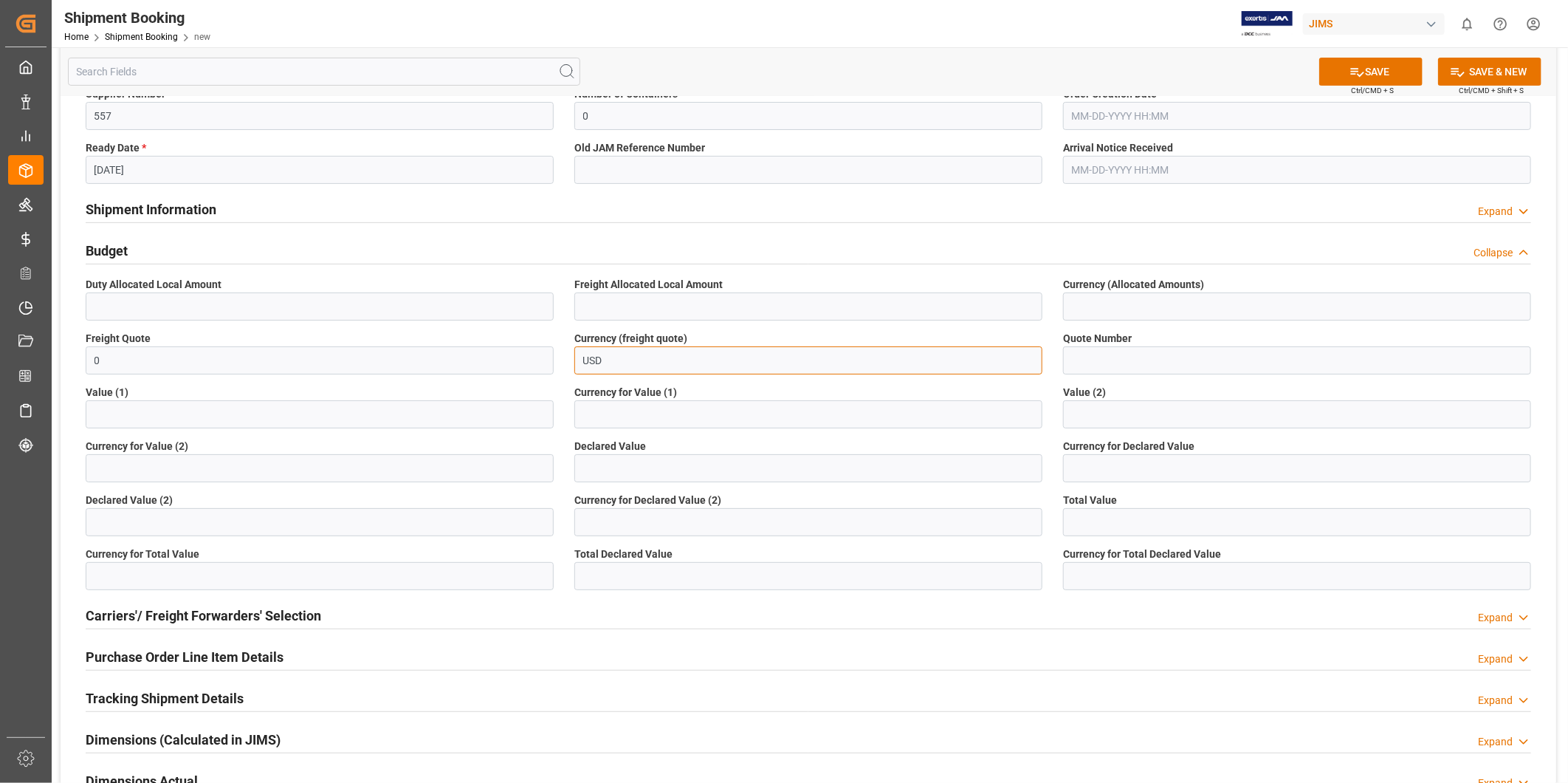
scroll to position [547, 0]
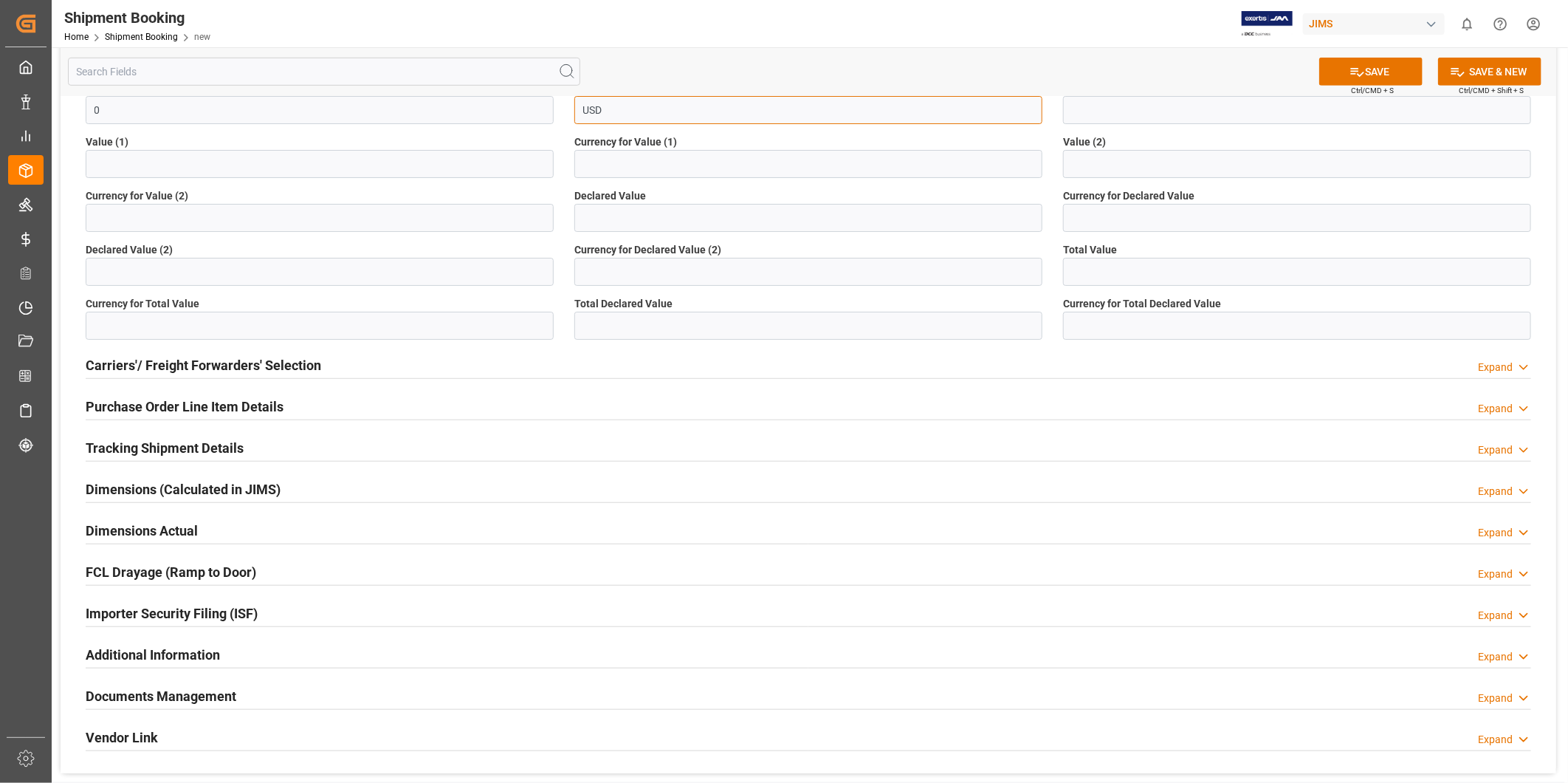
type input "USD"
click at [207, 372] on h2 "Carriers'/ Freight Forwarders' Selection" at bounding box center [204, 365] width 236 height 20
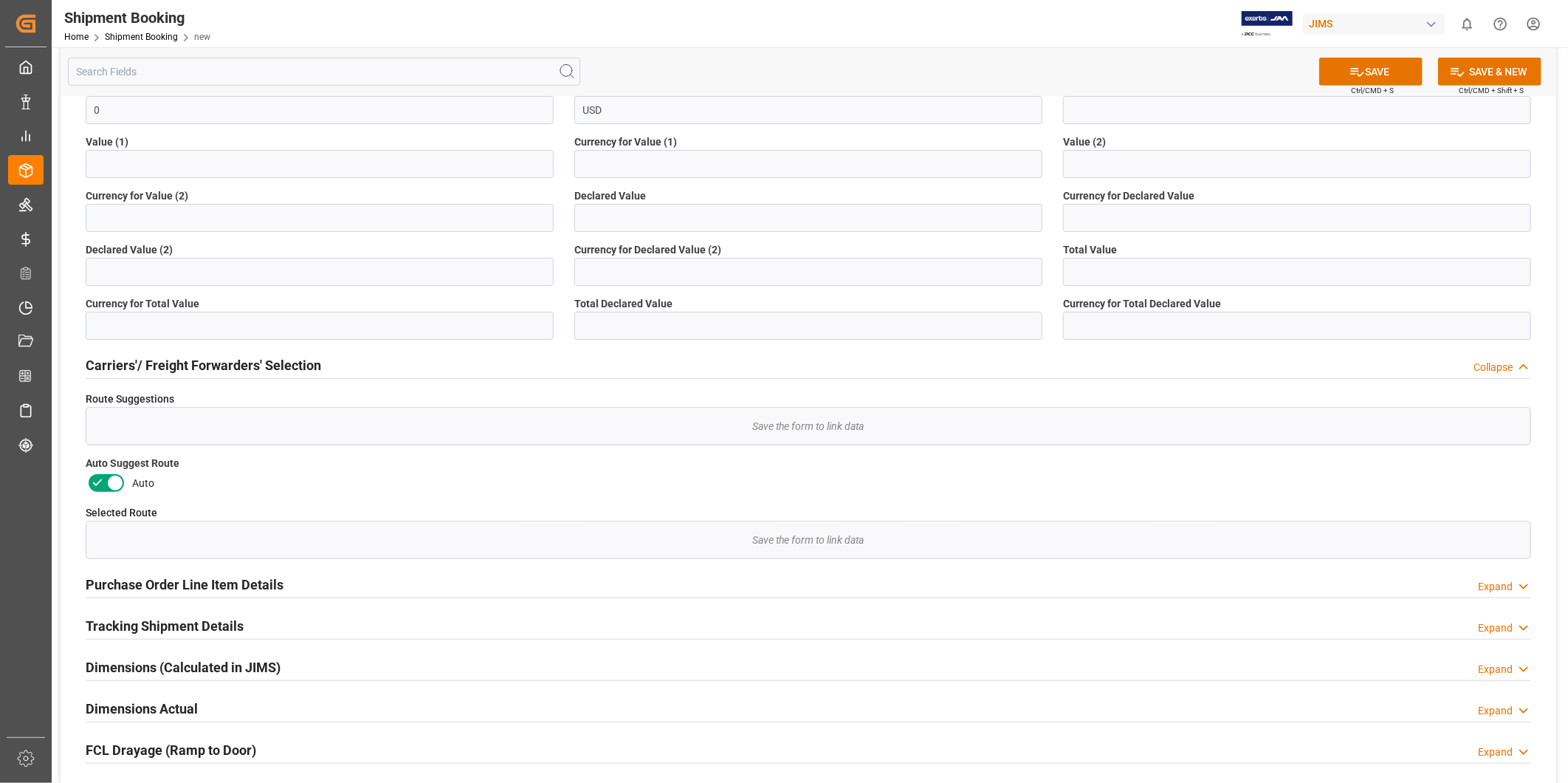
click at [109, 481] on icon at bounding box center [115, 483] width 18 height 18
click at [0, 0] on input "checkbox" at bounding box center [0, 0] width 0 height 0
click at [1345, 70] on button "SAVE" at bounding box center [1371, 71] width 103 height 28
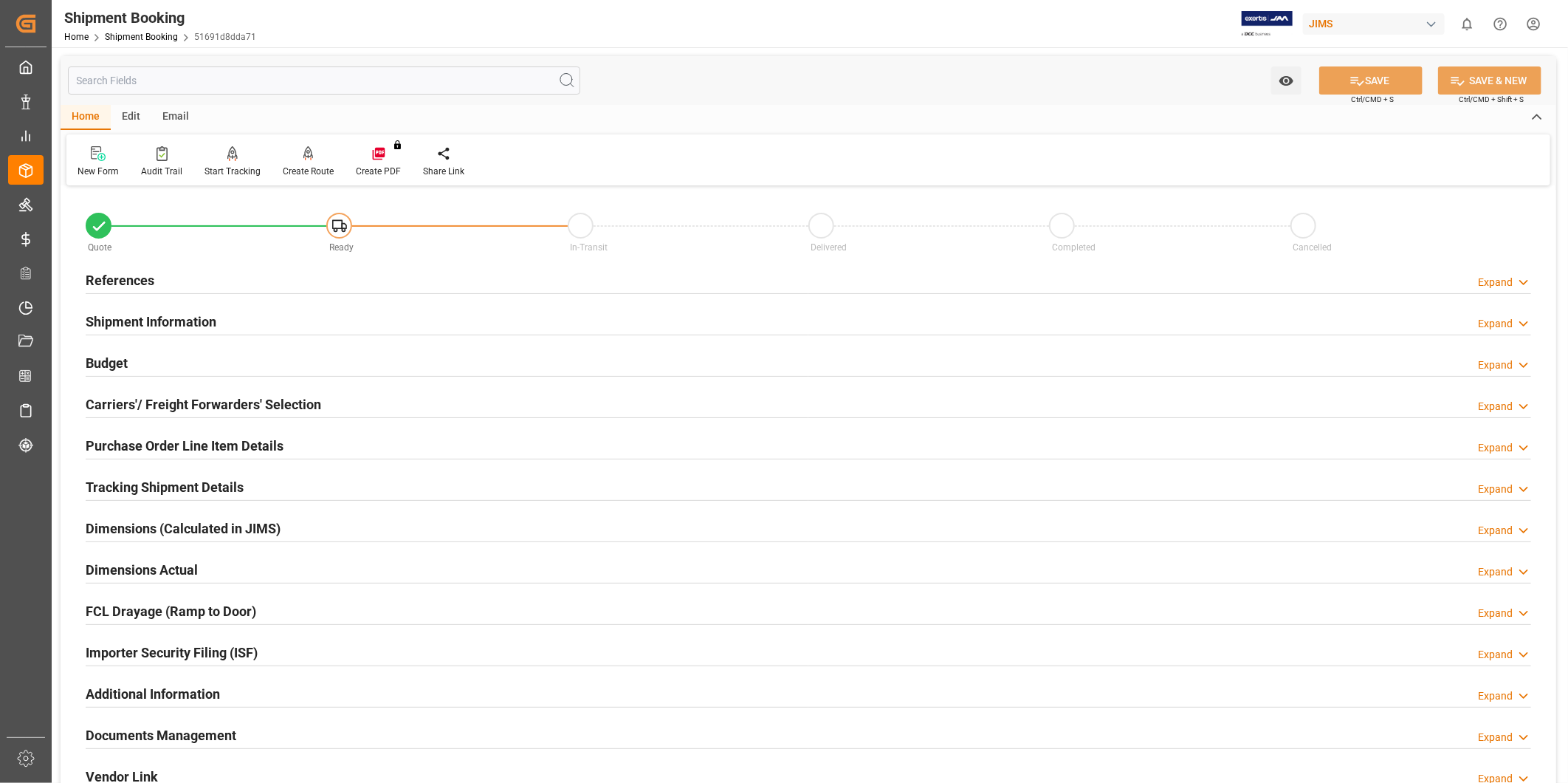
click at [251, 698] on div "Additional Information Expand" at bounding box center [808, 692] width 1445 height 28
click at [190, 694] on h2 "Additional Information" at bounding box center [153, 693] width 135 height 20
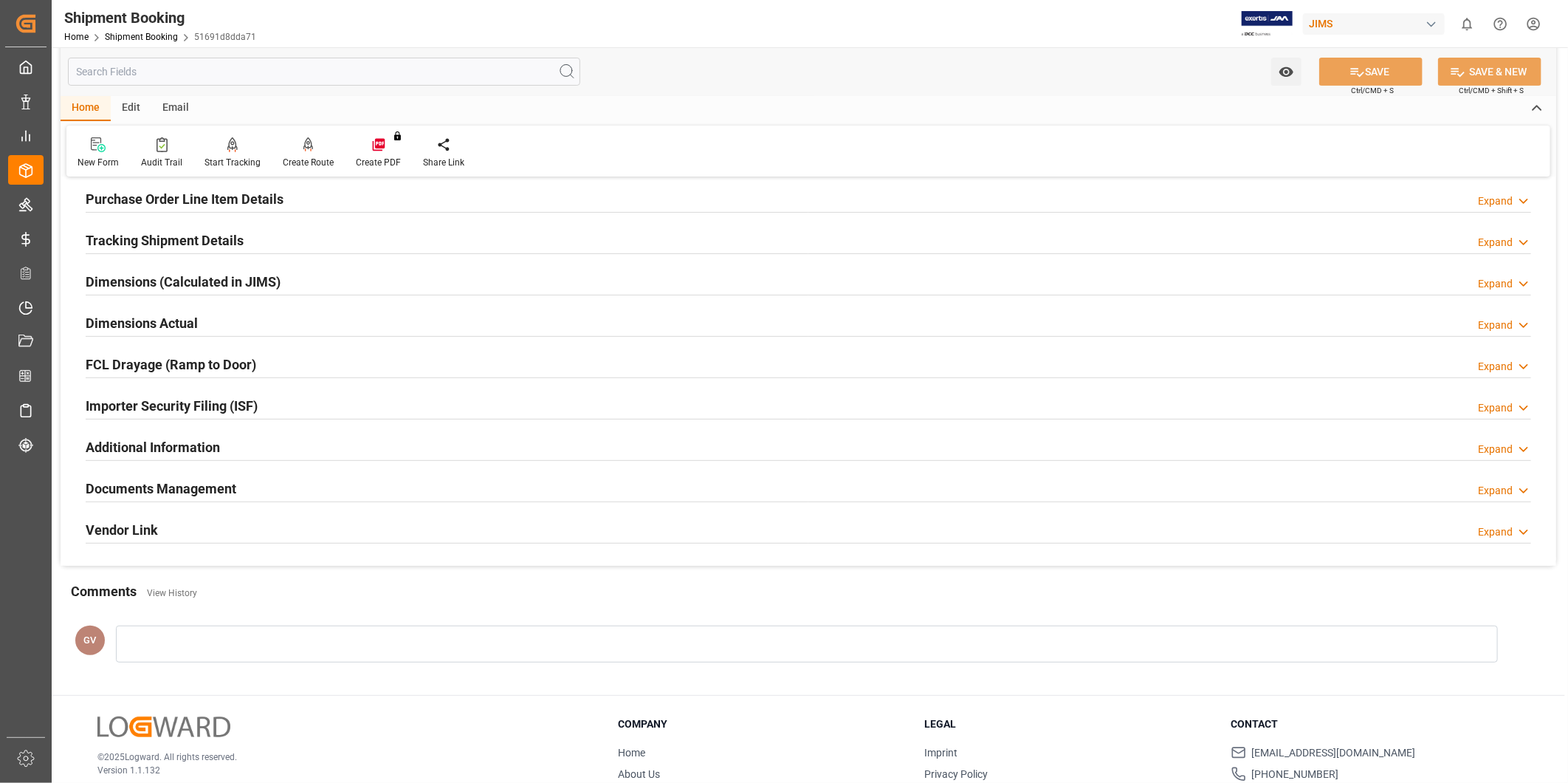
scroll to position [327, 0]
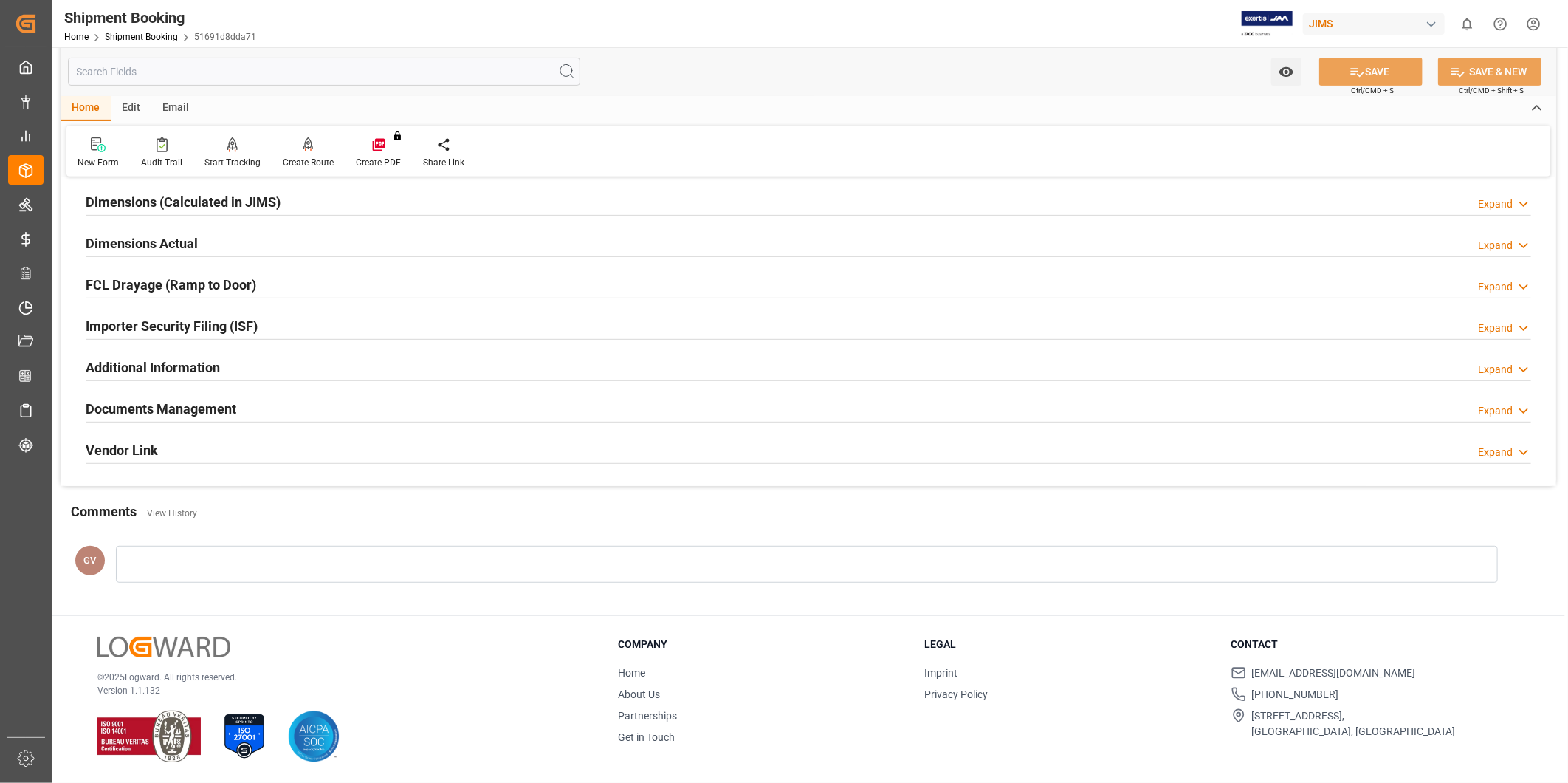
click at [315, 373] on div "Additional Information Expand" at bounding box center [808, 366] width 1445 height 28
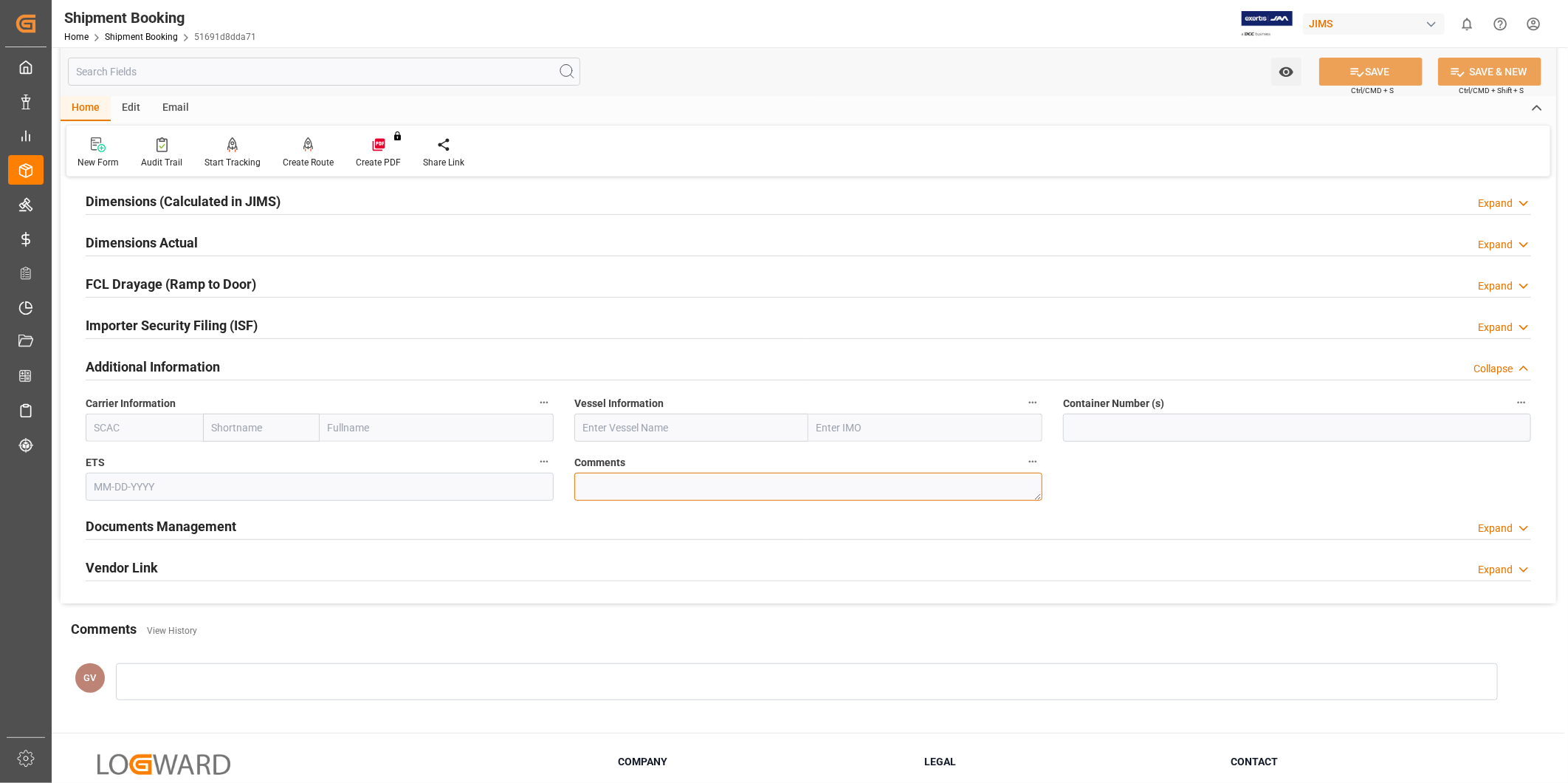
click at [694, 485] on textarea at bounding box center [808, 487] width 468 height 28
paste textarea "9352219 & 9371463"
type textarea "SO 9352219 & 9371463"
click at [1414, 68] on button "SAVE" at bounding box center [1371, 71] width 103 height 28
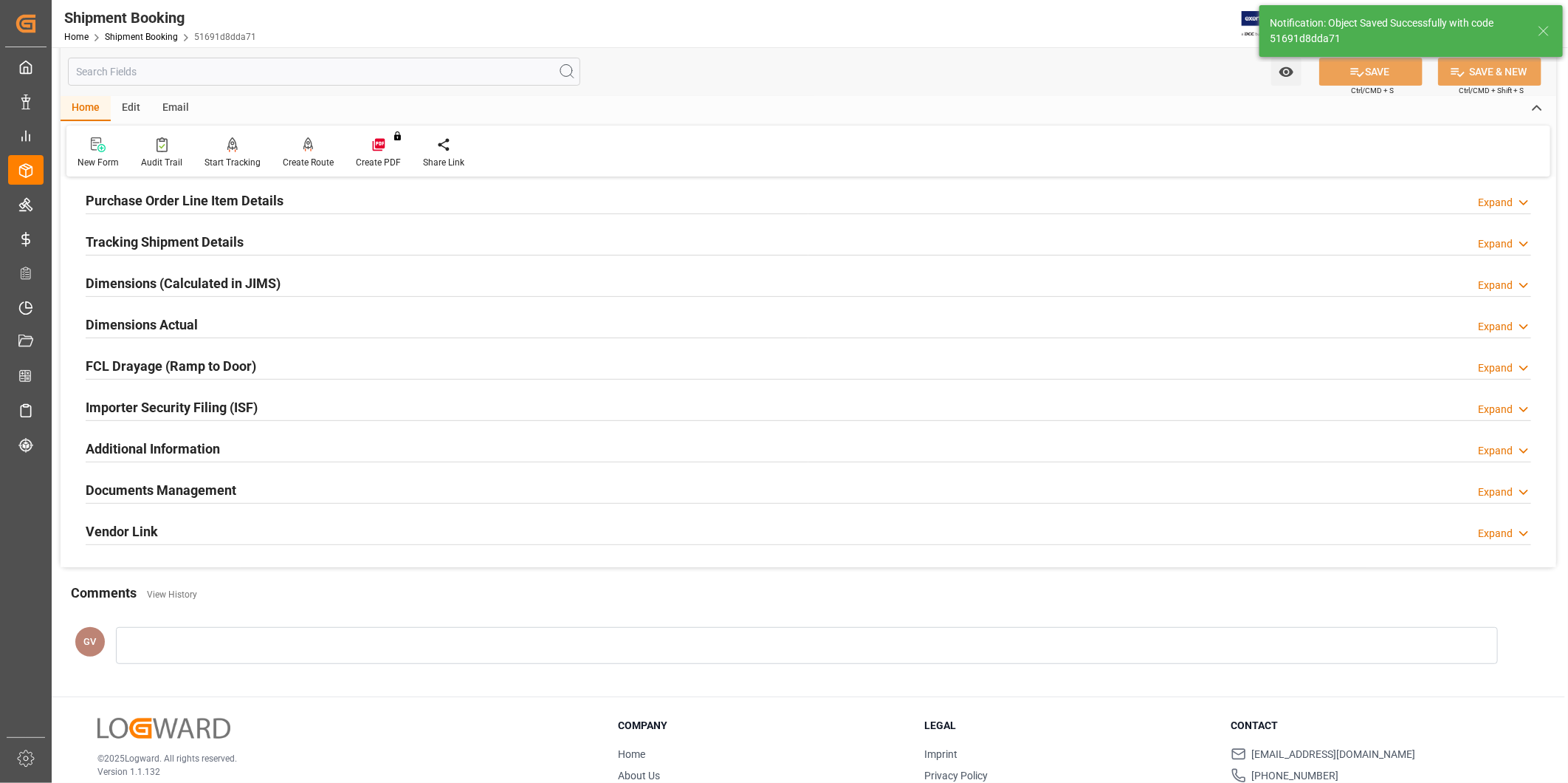
scroll to position [190, 0]
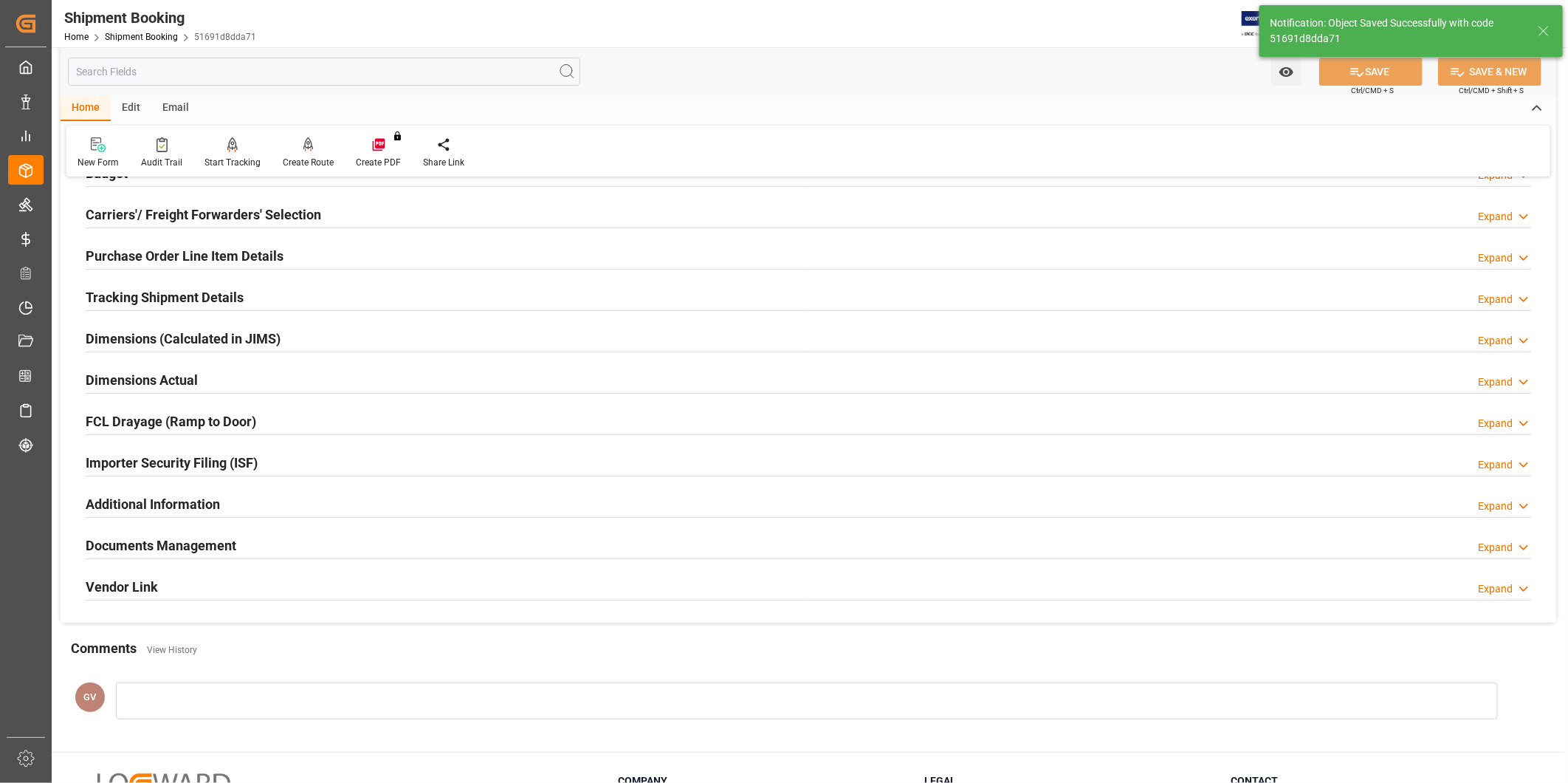
click at [202, 223] on h2 "Carriers'/ Freight Forwarders' Selection" at bounding box center [204, 215] width 236 height 20
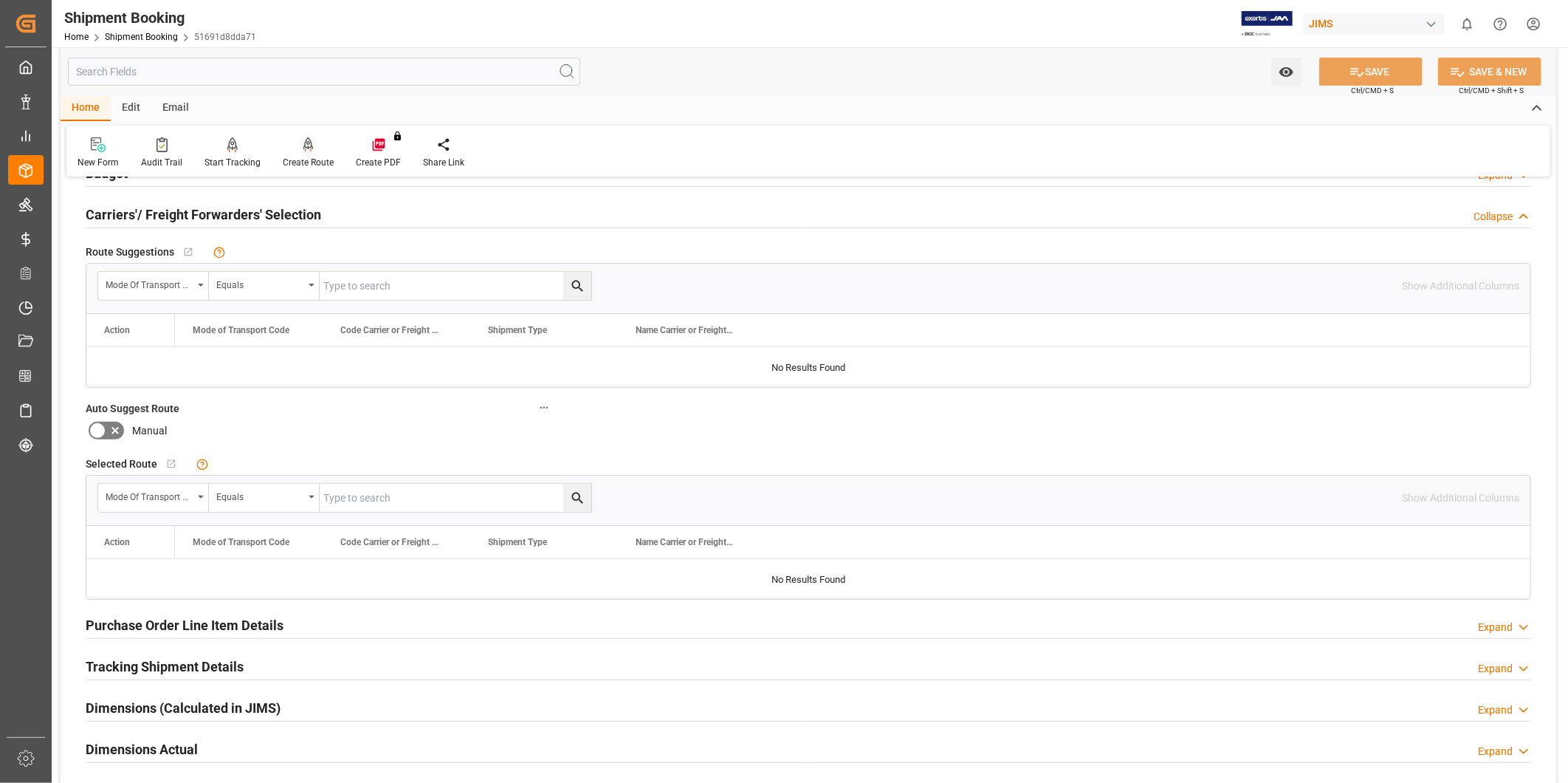
click at [299, 157] on div "Create Route" at bounding box center [308, 163] width 51 height 14
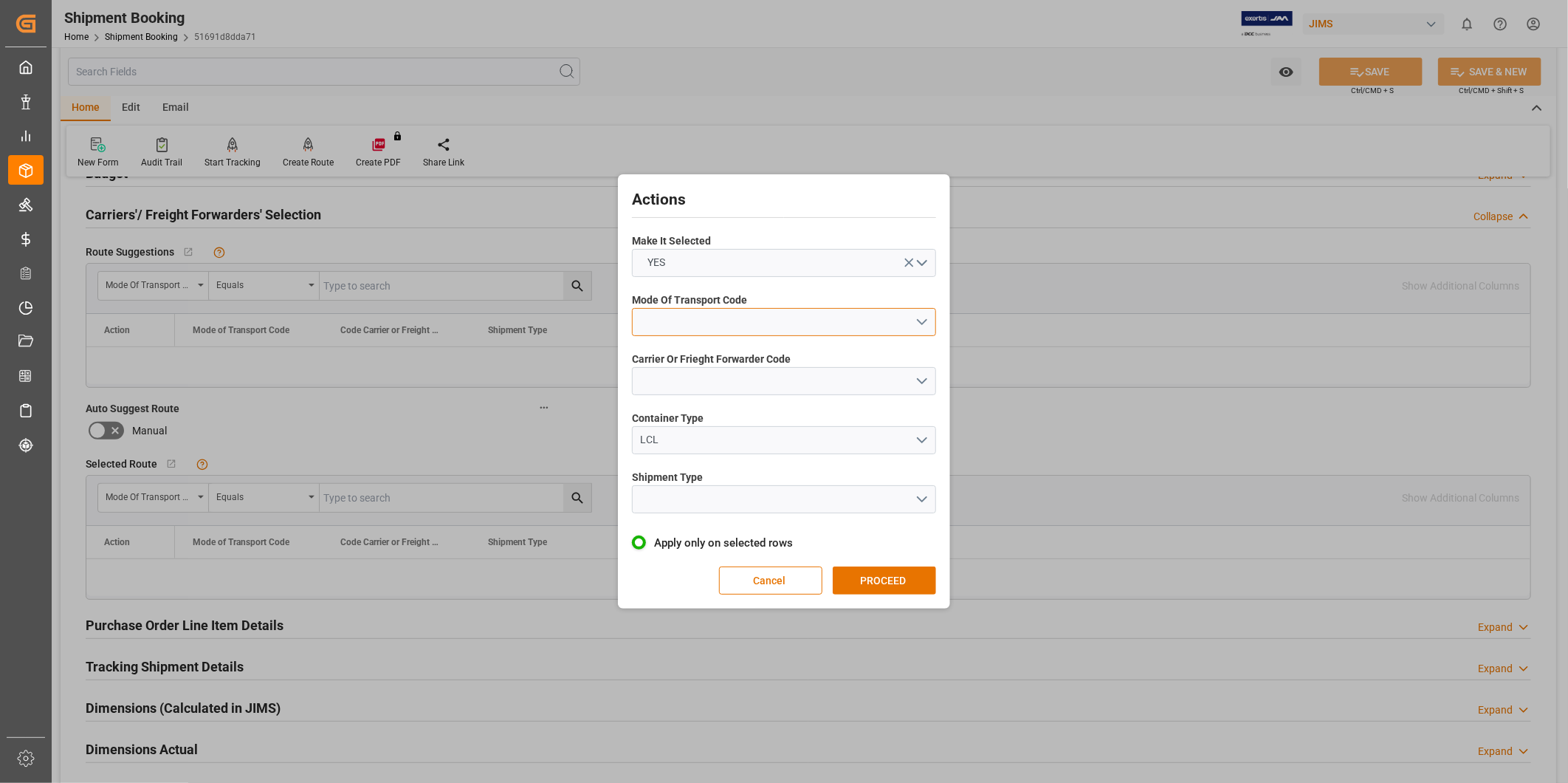
click at [861, 321] on button "open menu" at bounding box center [784, 322] width 304 height 28
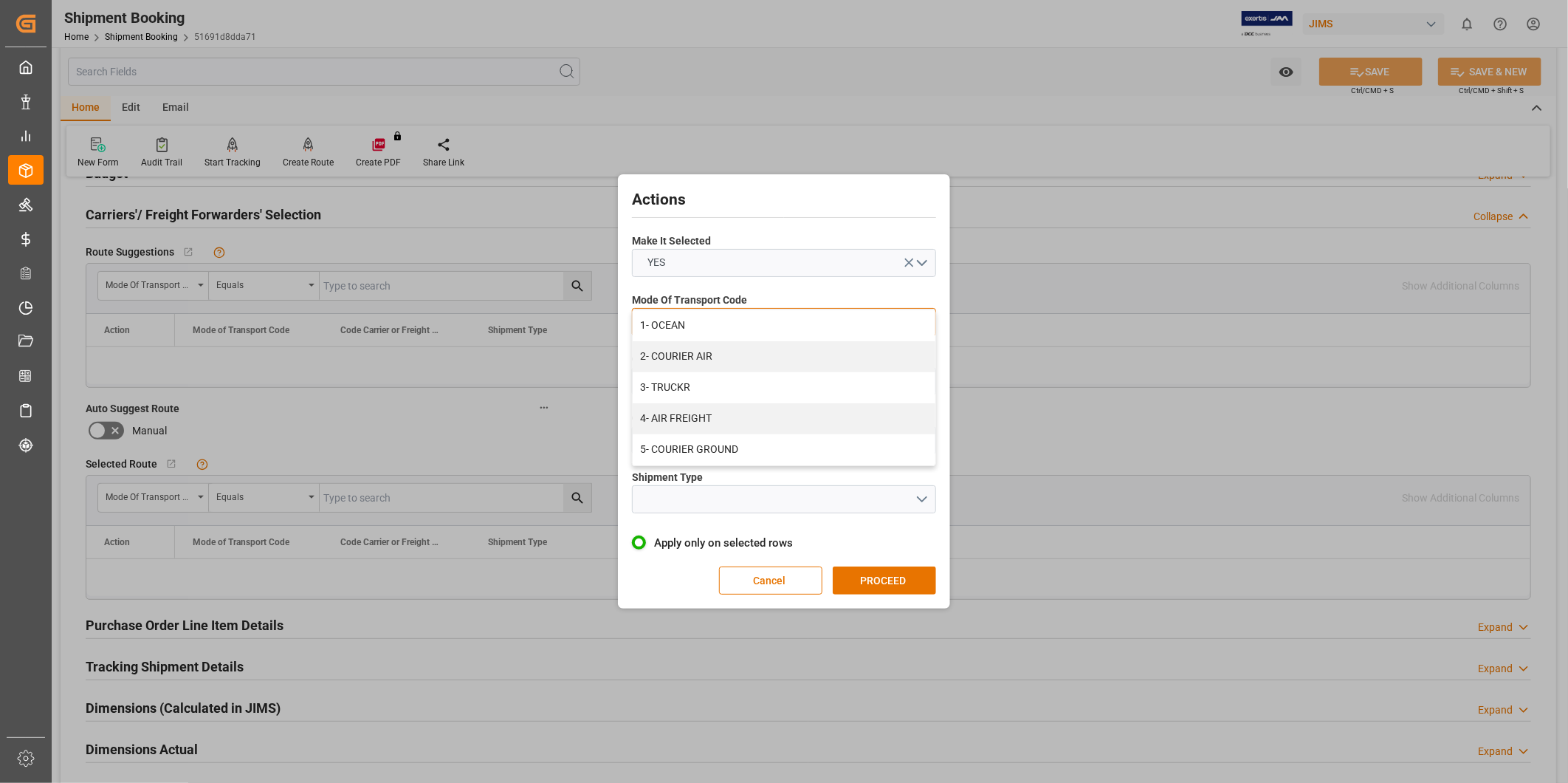
click at [825, 355] on div "2- COURIER AIR" at bounding box center [784, 357] width 302 height 31
click at [776, 378] on button "open menu" at bounding box center [784, 380] width 304 height 28
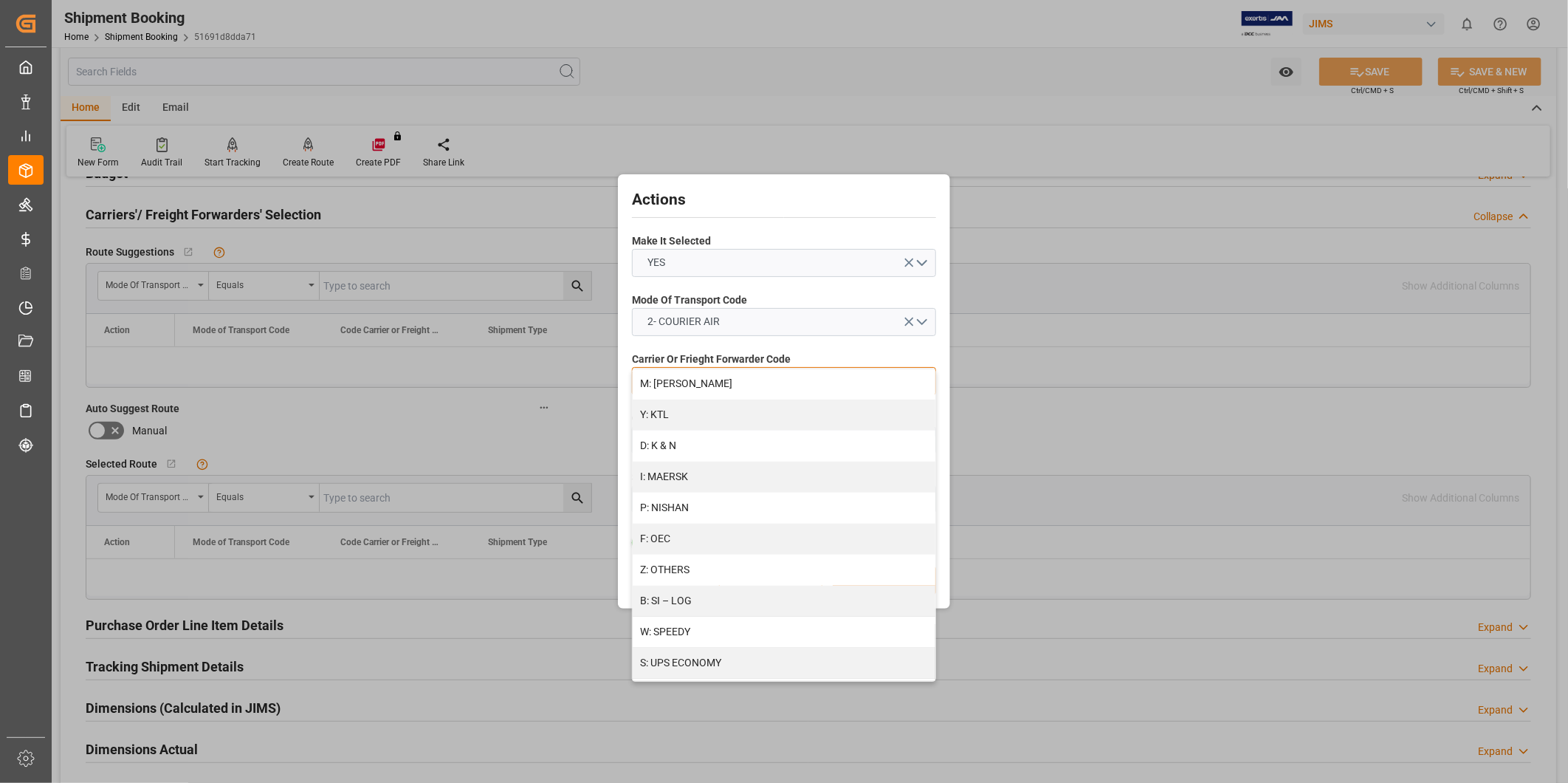
scroll to position [803, 0]
click at [768, 550] on div "S: UPS ECONOMY" at bounding box center [784, 543] width 302 height 31
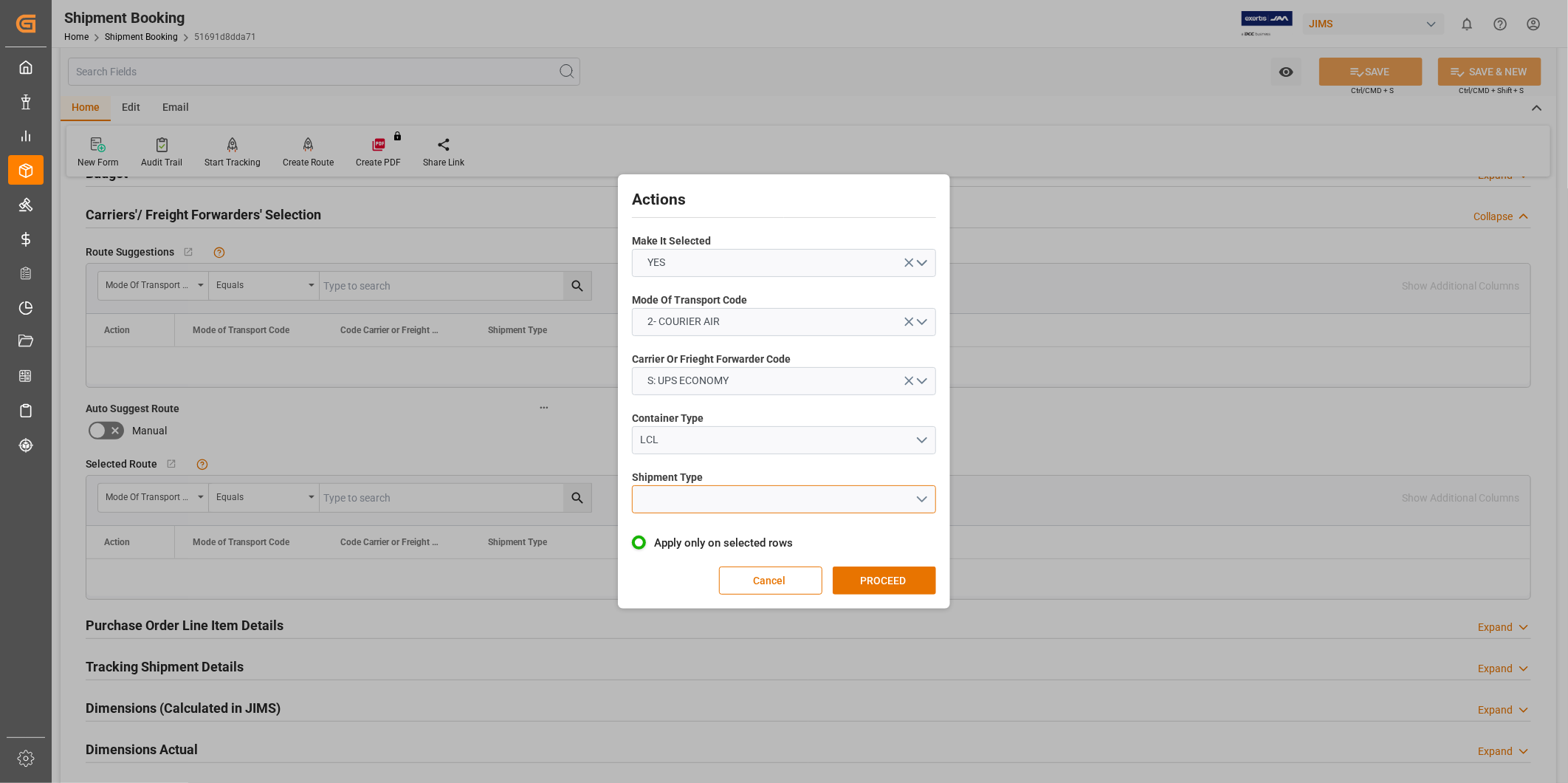
click at [815, 497] on button "open menu" at bounding box center [784, 498] width 304 height 28
click at [798, 529] on div "LCL" at bounding box center [784, 534] width 302 height 31
click at [868, 576] on button "PROCEED" at bounding box center [884, 580] width 103 height 28
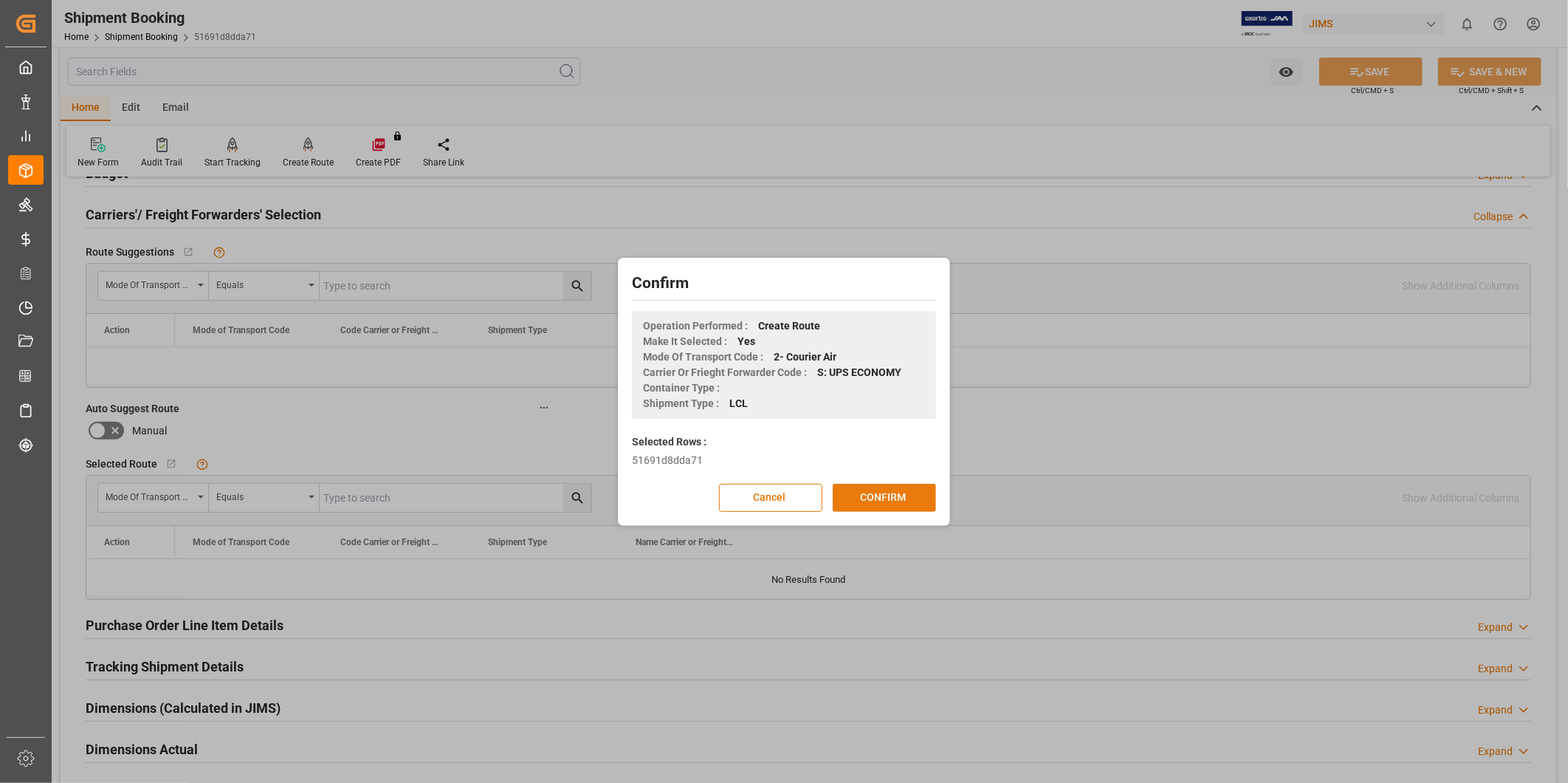
click at [901, 500] on button "CONFIRM" at bounding box center [884, 497] width 103 height 28
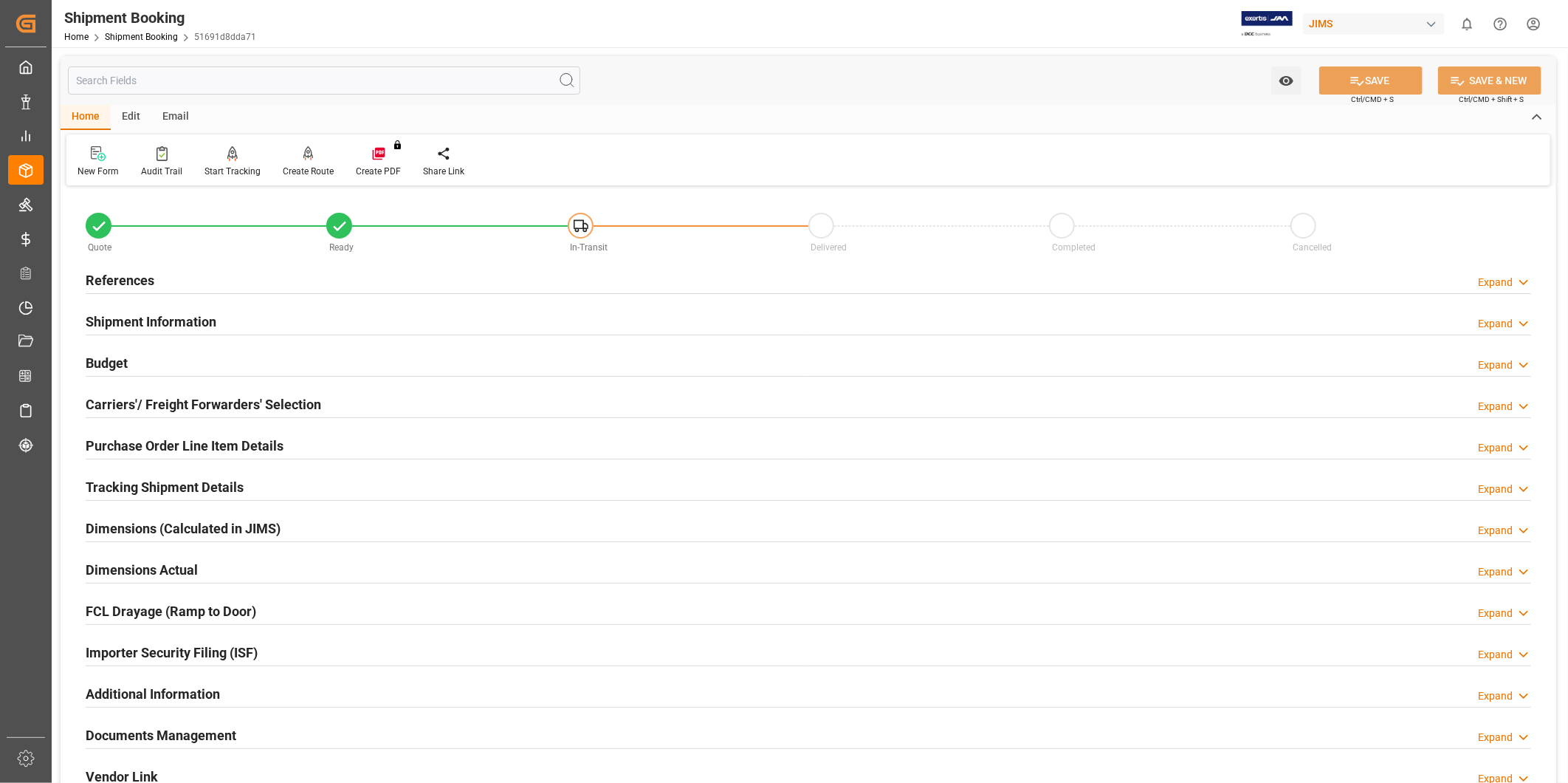
click at [1521, 288] on icon at bounding box center [1523, 283] width 15 height 16
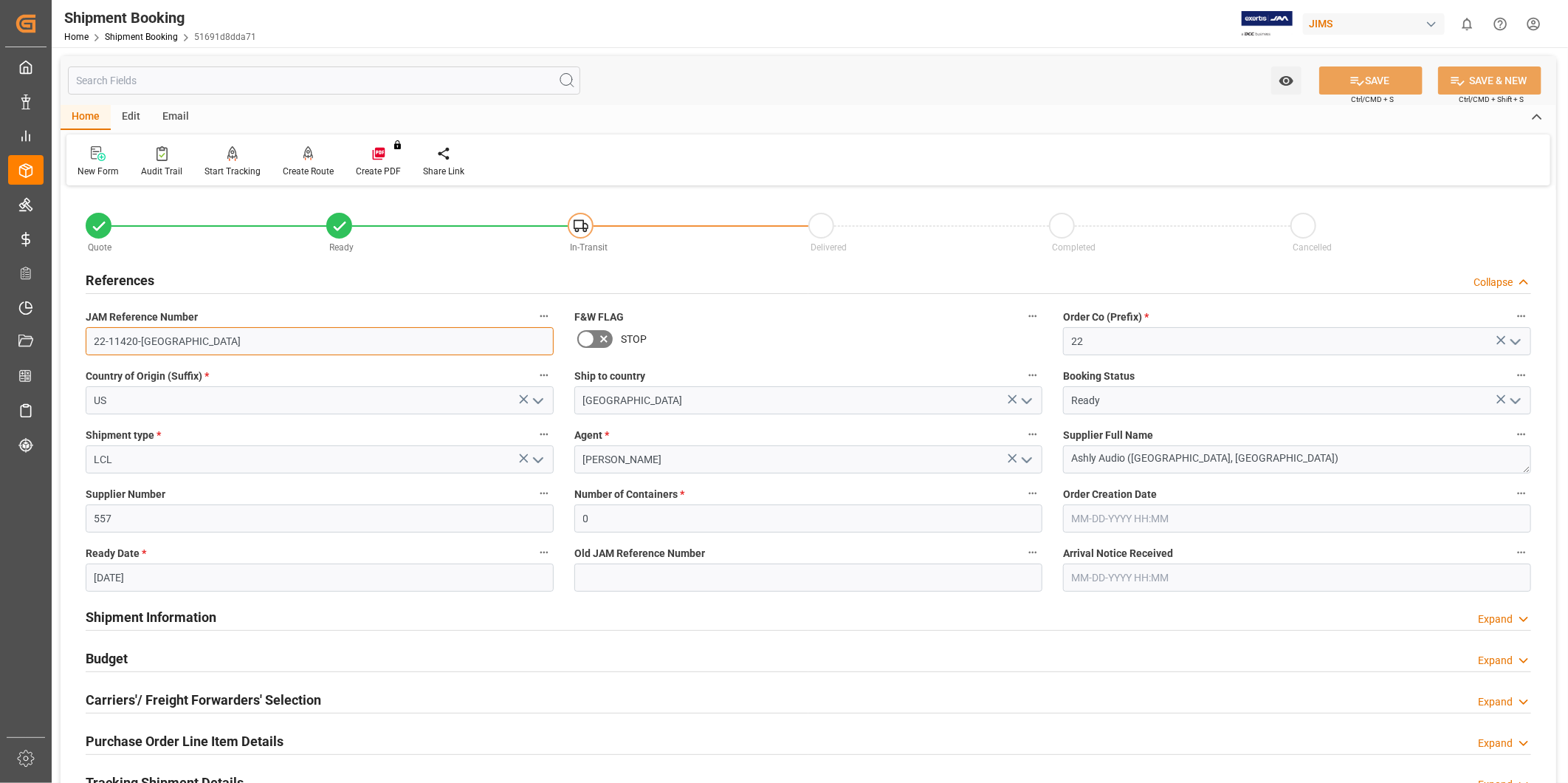
click at [213, 350] on input "22-11420-[GEOGRAPHIC_DATA]" at bounding box center [320, 340] width 468 height 28
click at [212, 349] on input "22-11420-[GEOGRAPHIC_DATA]" at bounding box center [320, 340] width 468 height 28
click at [1336, 473] on textarea "Ashly Audio ([GEOGRAPHIC_DATA], [GEOGRAPHIC_DATA])" at bounding box center [1297, 459] width 468 height 28
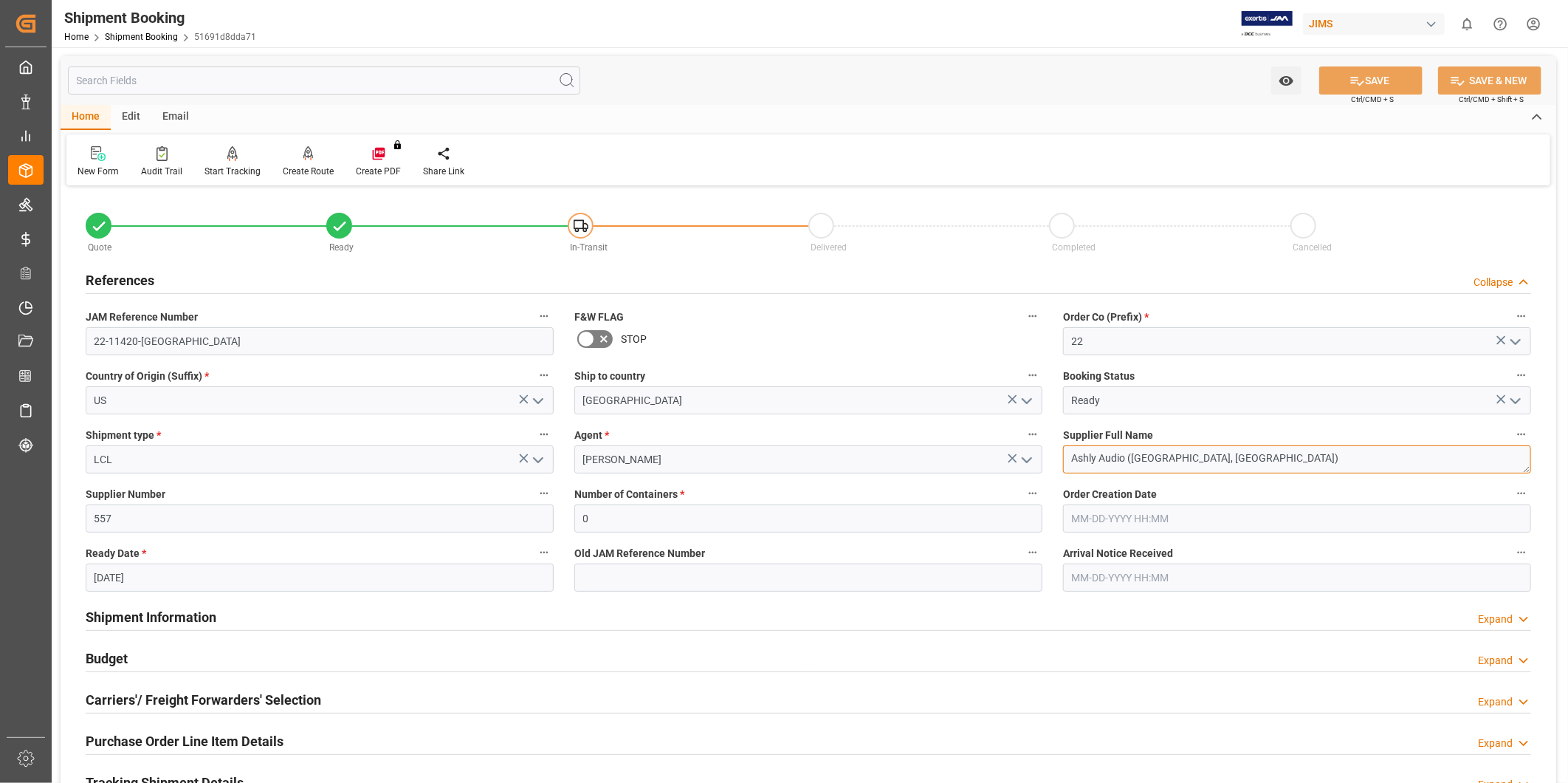
click at [1336, 473] on textarea "Ashly Audio ([GEOGRAPHIC_DATA], [GEOGRAPHIC_DATA])" at bounding box center [1297, 459] width 468 height 28
